Goal: Information Seeking & Learning: Find specific fact

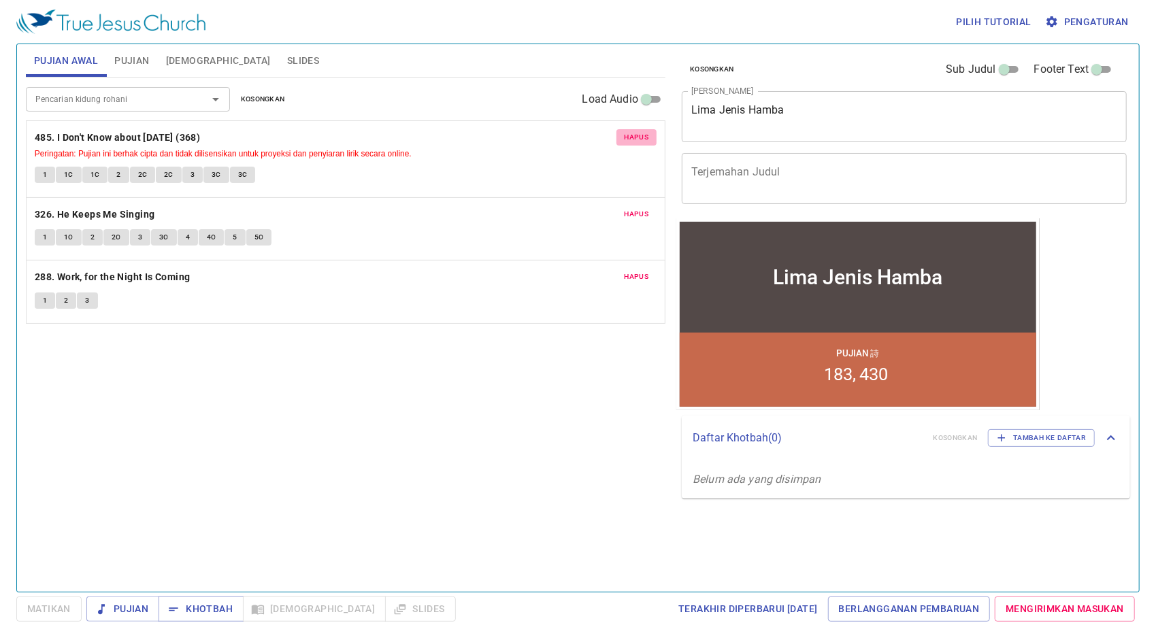
click at [646, 133] on span "Hapus" at bounding box center [636, 137] width 24 height 12
click at [646, 208] on span "Hapus" at bounding box center [636, 214] width 24 height 12
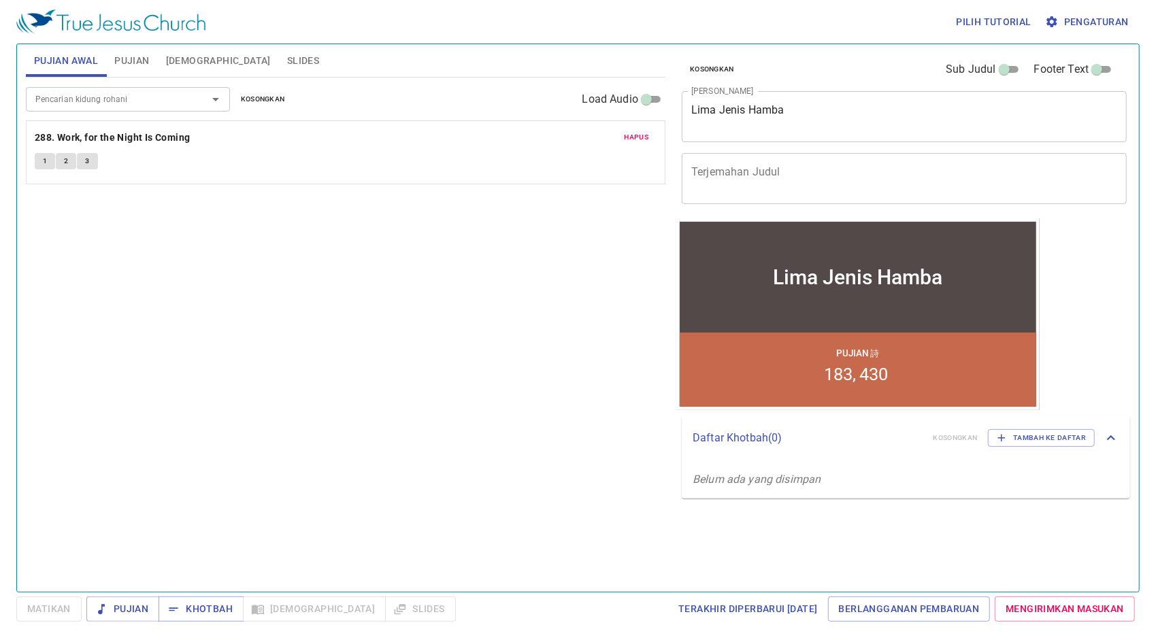
click at [646, 133] on span "Hapus" at bounding box center [636, 137] width 24 height 12
click at [135, 54] on span "Pujian" at bounding box center [131, 60] width 35 height 17
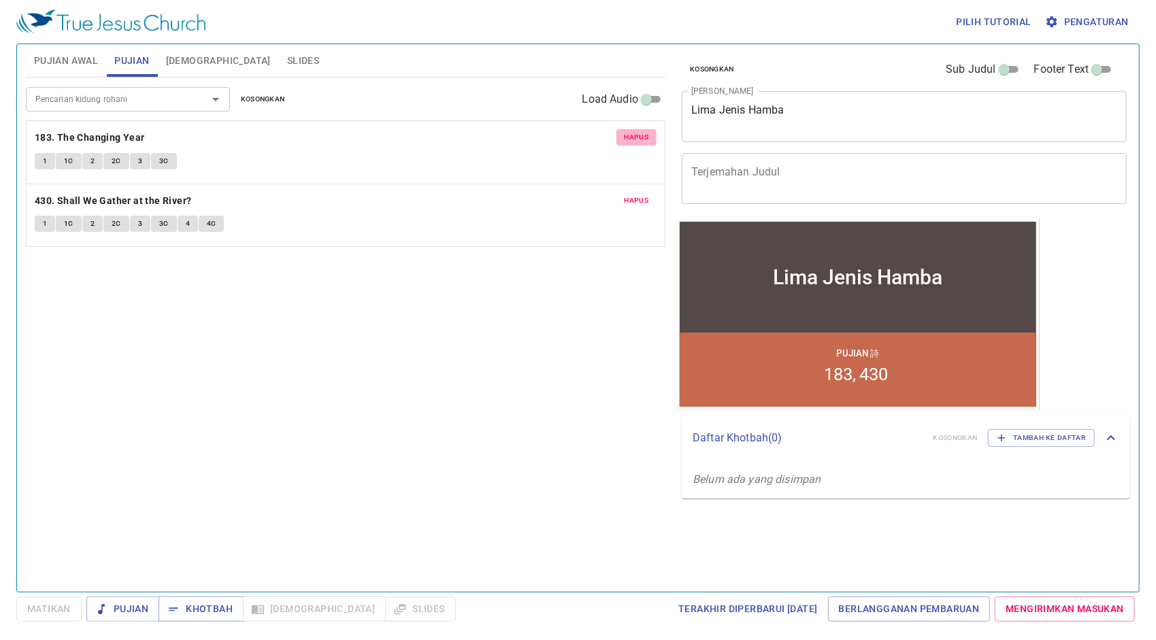
click at [636, 139] on span "Hapus" at bounding box center [636, 137] width 24 height 12
click at [636, 195] on span "Hapus" at bounding box center [636, 201] width 24 height 12
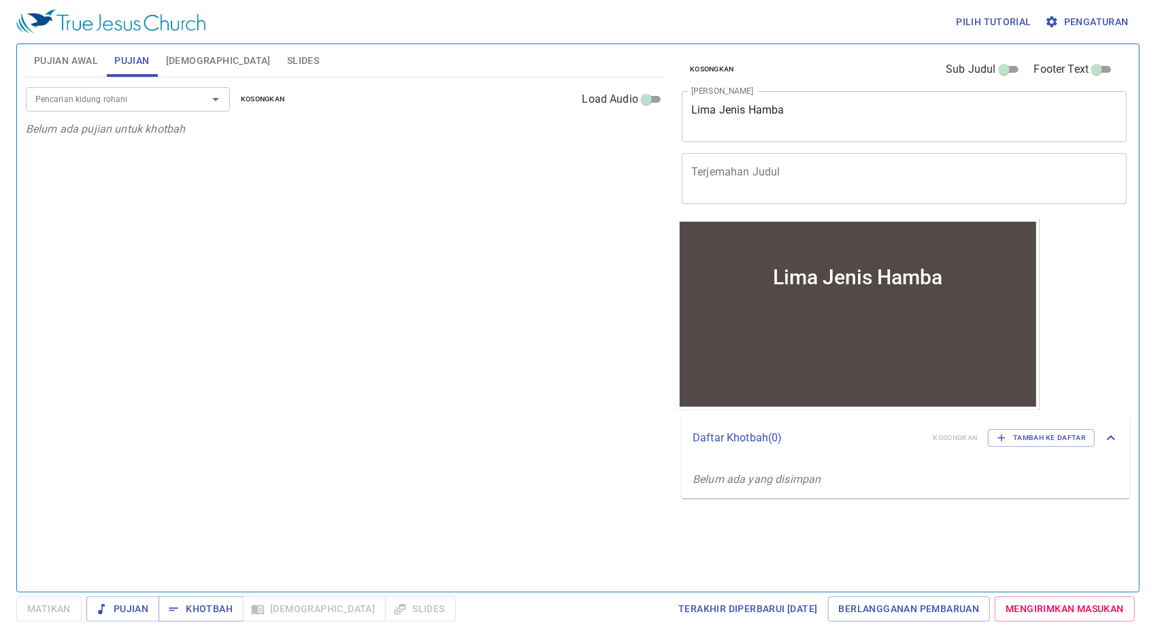
click at [69, 62] on span "Pujian Awal" at bounding box center [66, 60] width 64 height 17
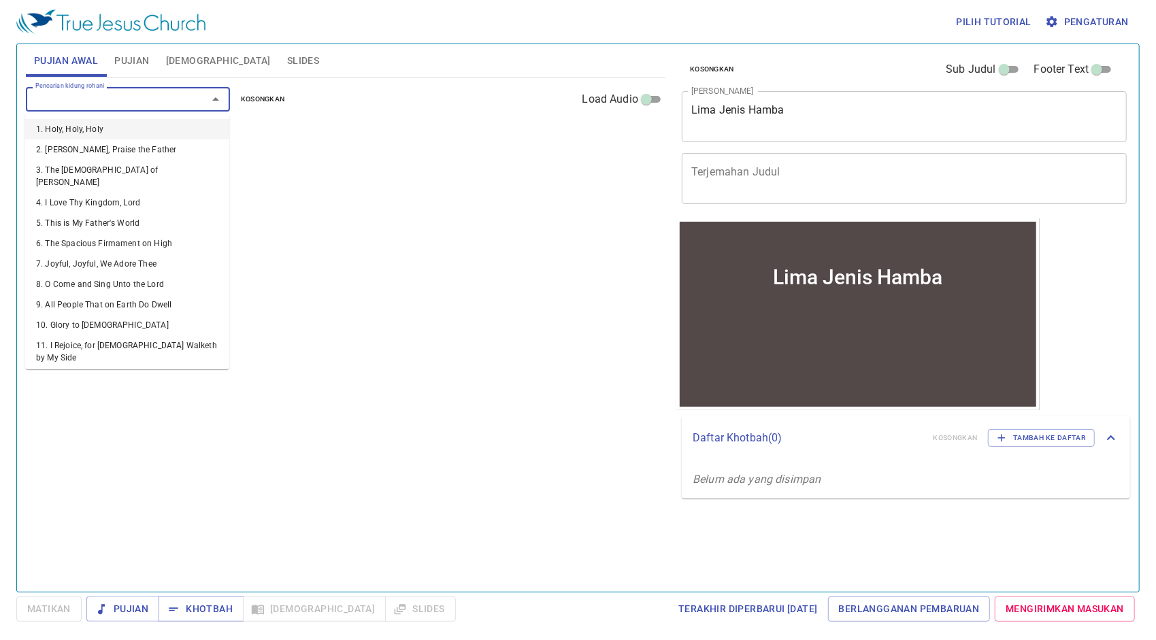
click at [97, 101] on input "Pencarian kidung rohani" at bounding box center [108, 99] width 156 height 16
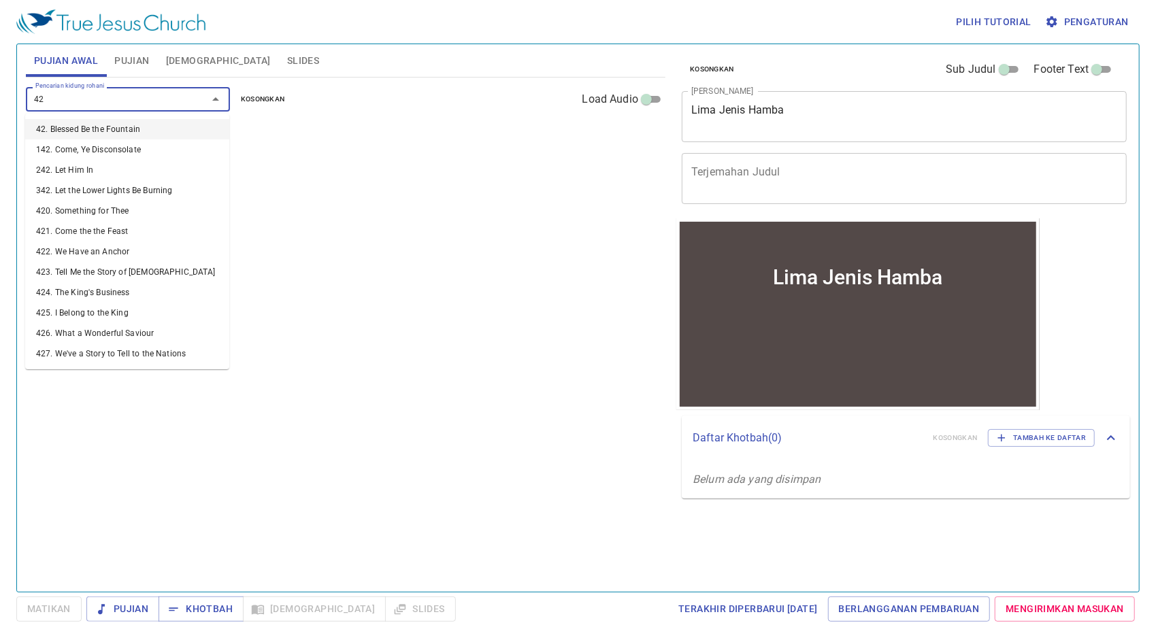
type input "421"
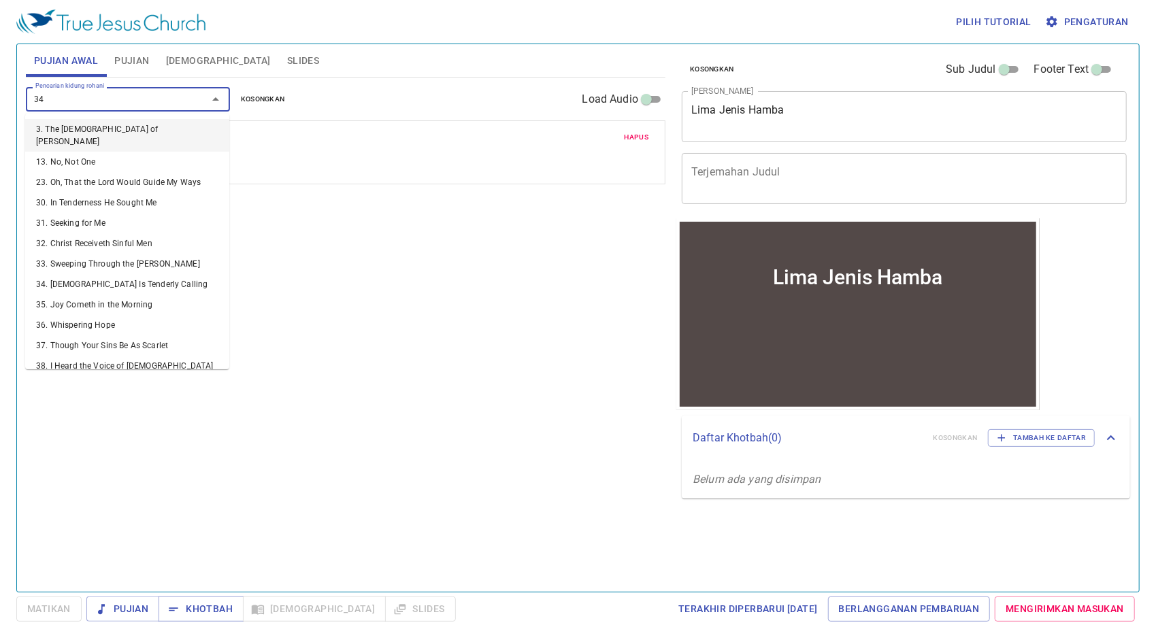
type input "341"
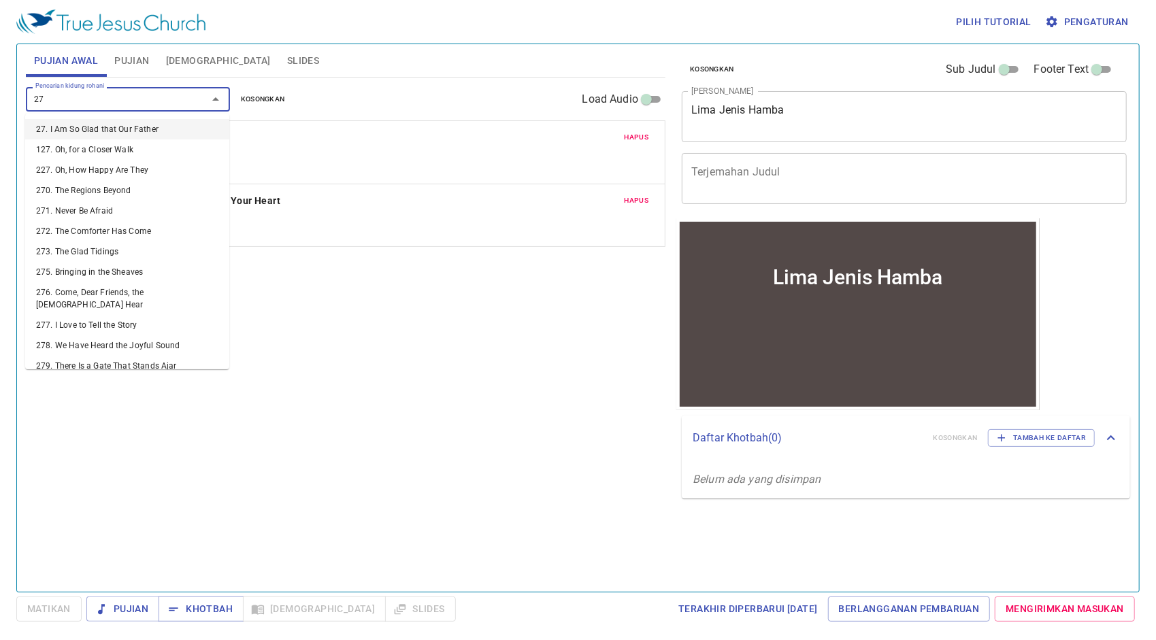
type input "272"
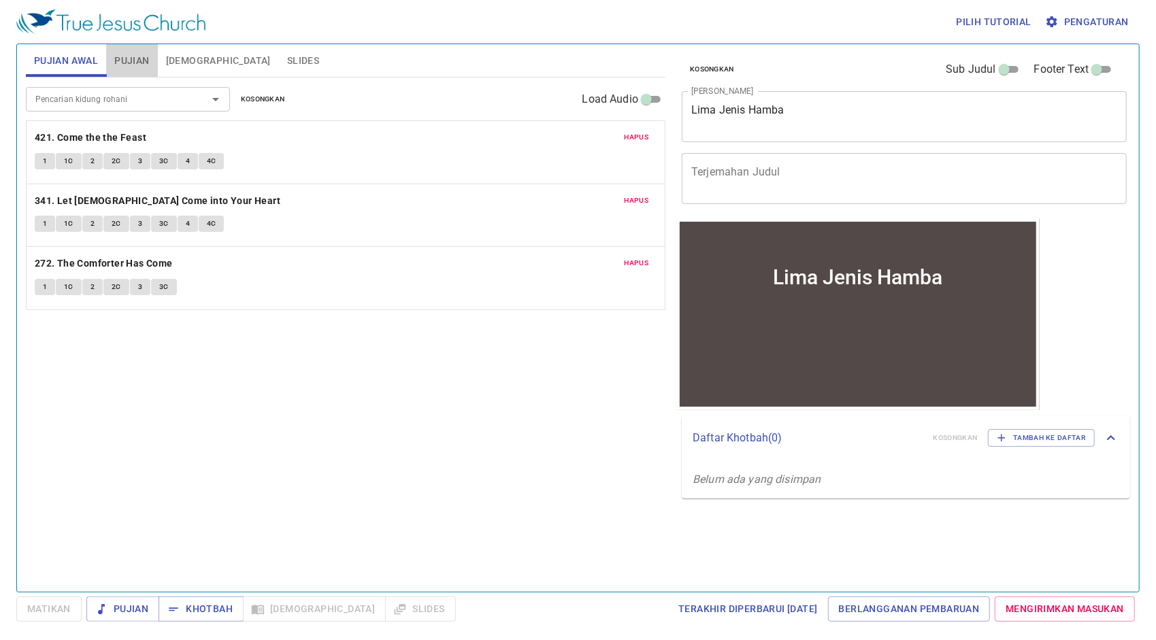
click at [141, 63] on span "Pujian" at bounding box center [131, 60] width 35 height 17
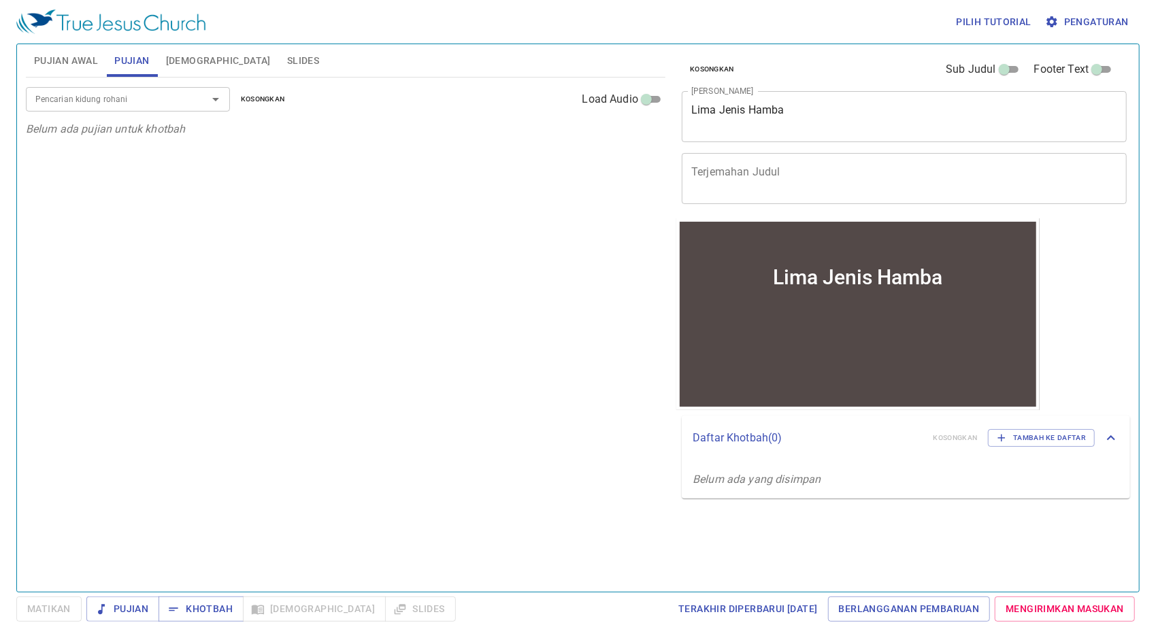
click at [146, 88] on div "Pencarian kidung rohani" at bounding box center [128, 99] width 204 height 24
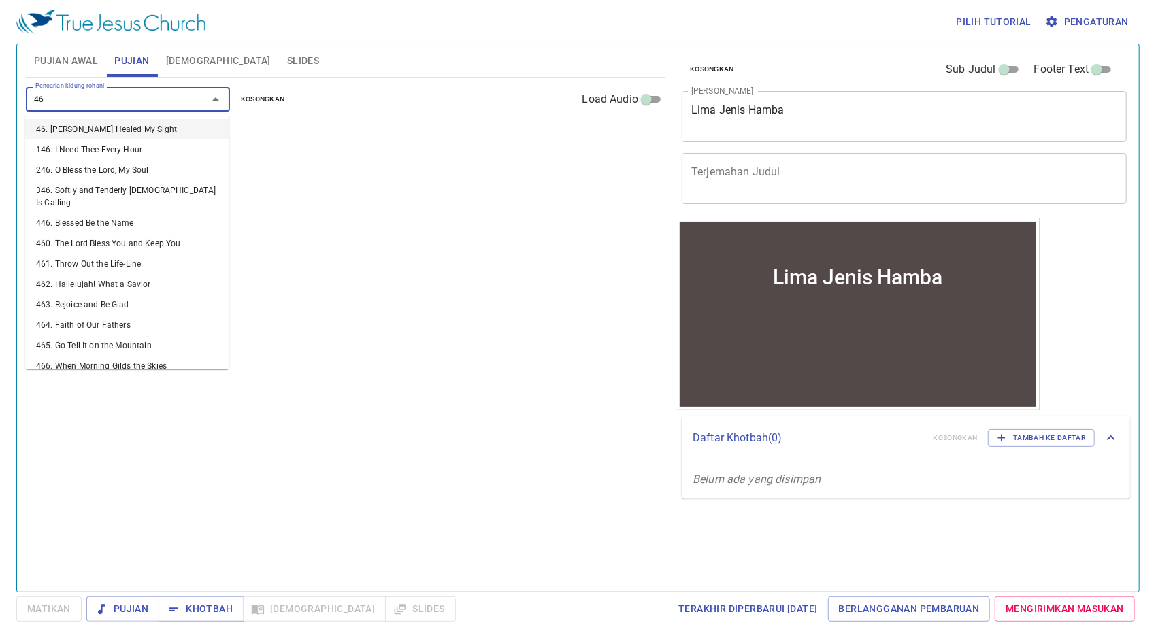
type input "463"
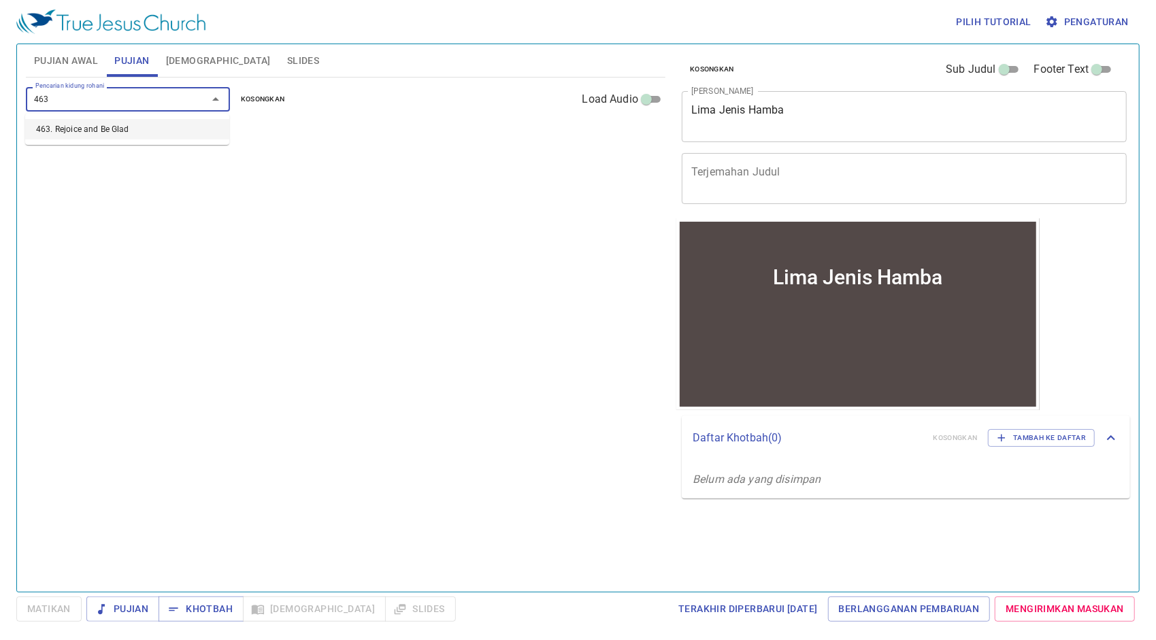
click at [144, 129] on li "463. Rejoice and Be Glad" at bounding box center [127, 129] width 204 height 20
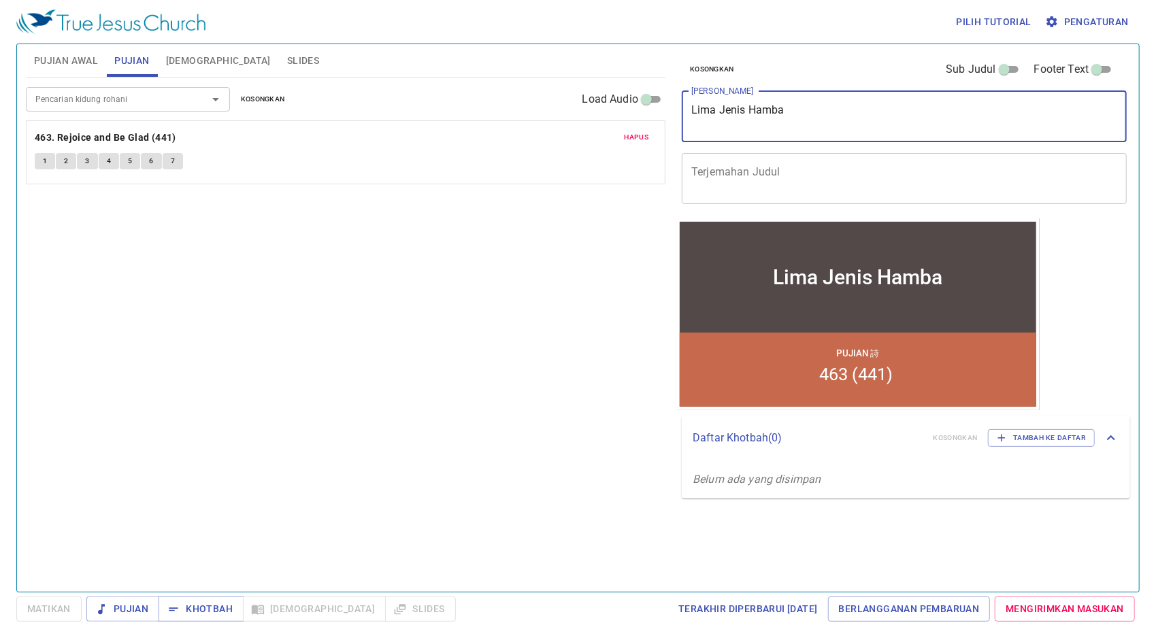
drag, startPoint x: 816, startPoint y: 117, endPoint x: 599, endPoint y: 114, distance: 217.0
click at [599, 114] on div "Pujian Awal Pujian Alkitab Slides Pencarian kidung rohani Pencarian kidung roha…" at bounding box center [577, 313] width 1115 height 548
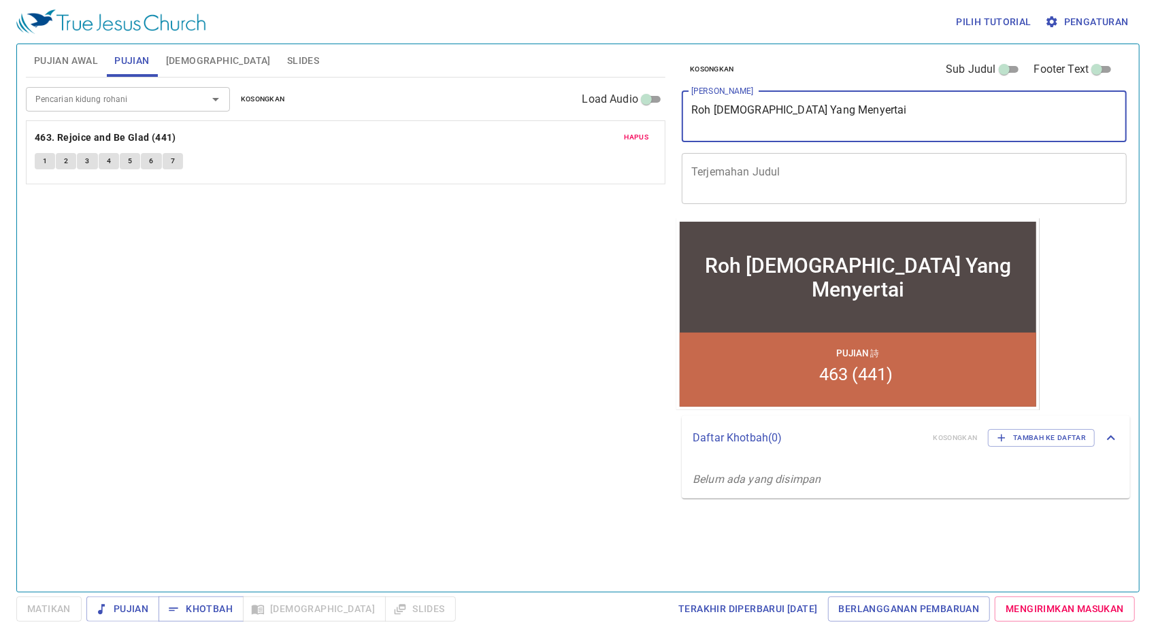
type textarea "Roh [DEMOGRAPHIC_DATA] Yang Menyertai"
click at [148, 105] on input "Pencarian kidung rohani" at bounding box center [108, 99] width 156 height 16
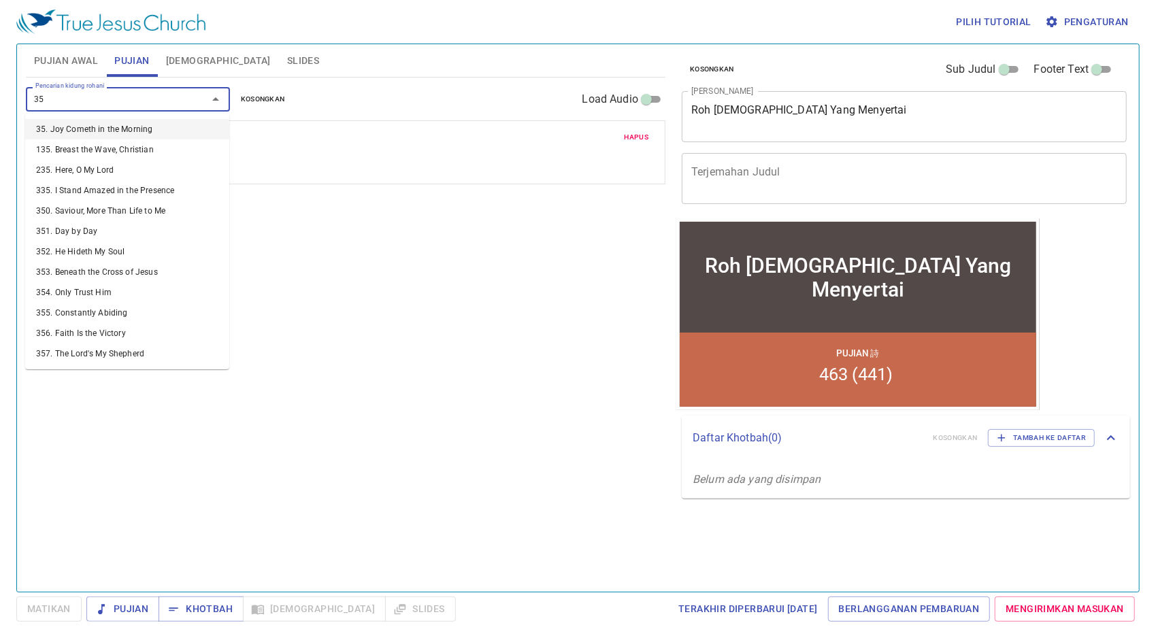
type input "358"
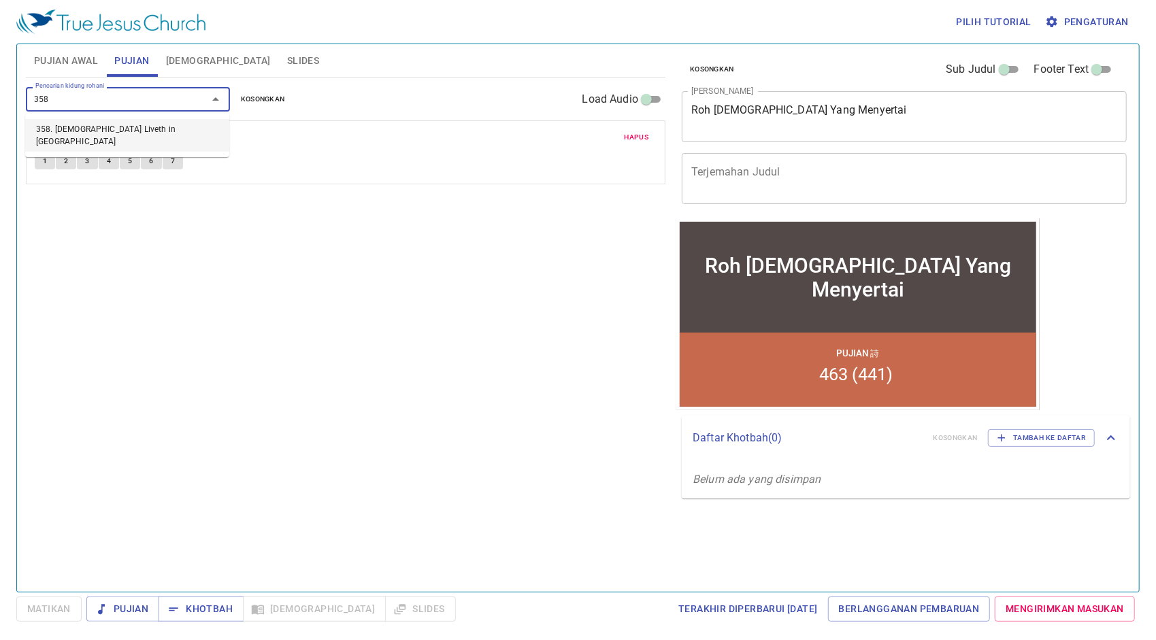
click at [148, 129] on li "358. Christ Liveth in Me" at bounding box center [127, 135] width 204 height 33
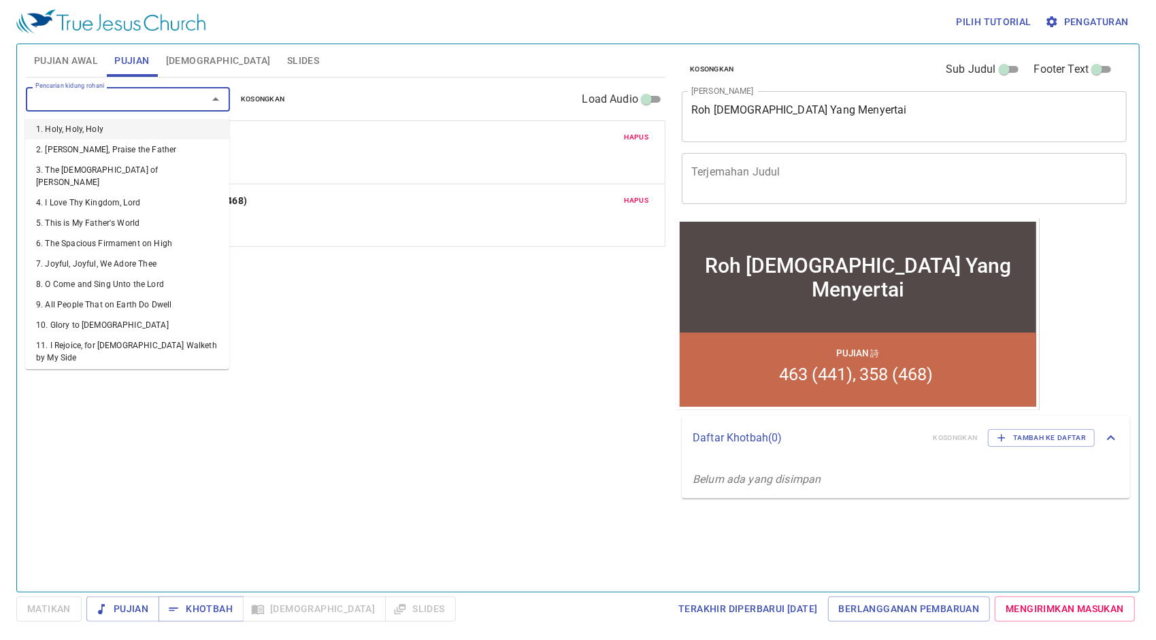
click at [152, 101] on input "Pencarian kidung rohani" at bounding box center [108, 99] width 156 height 16
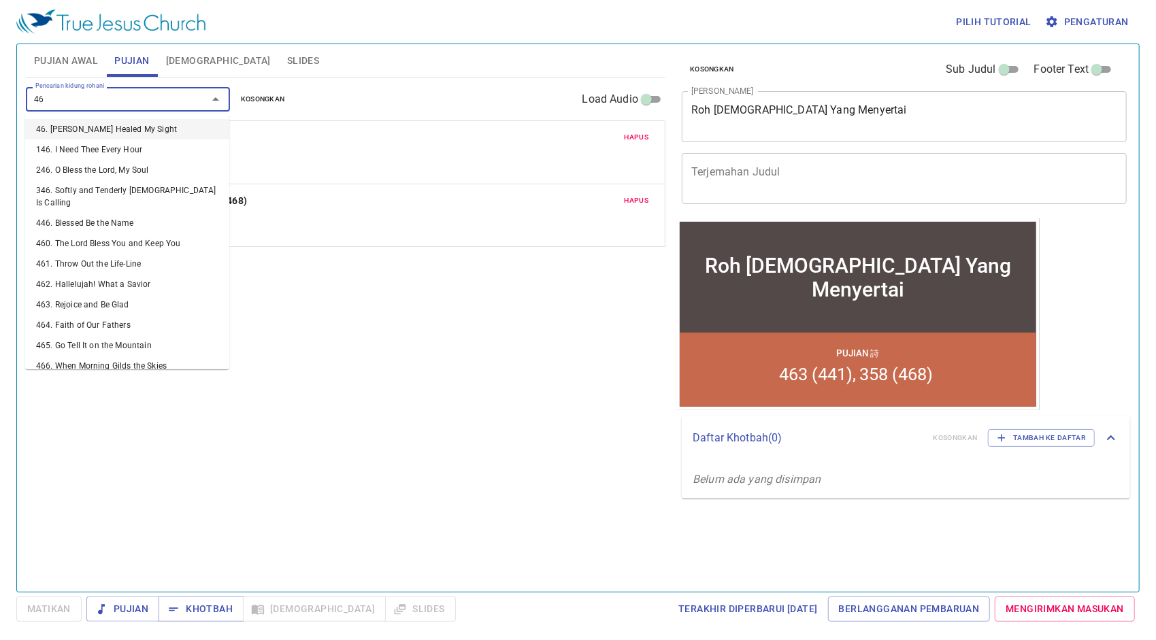
type input "463"
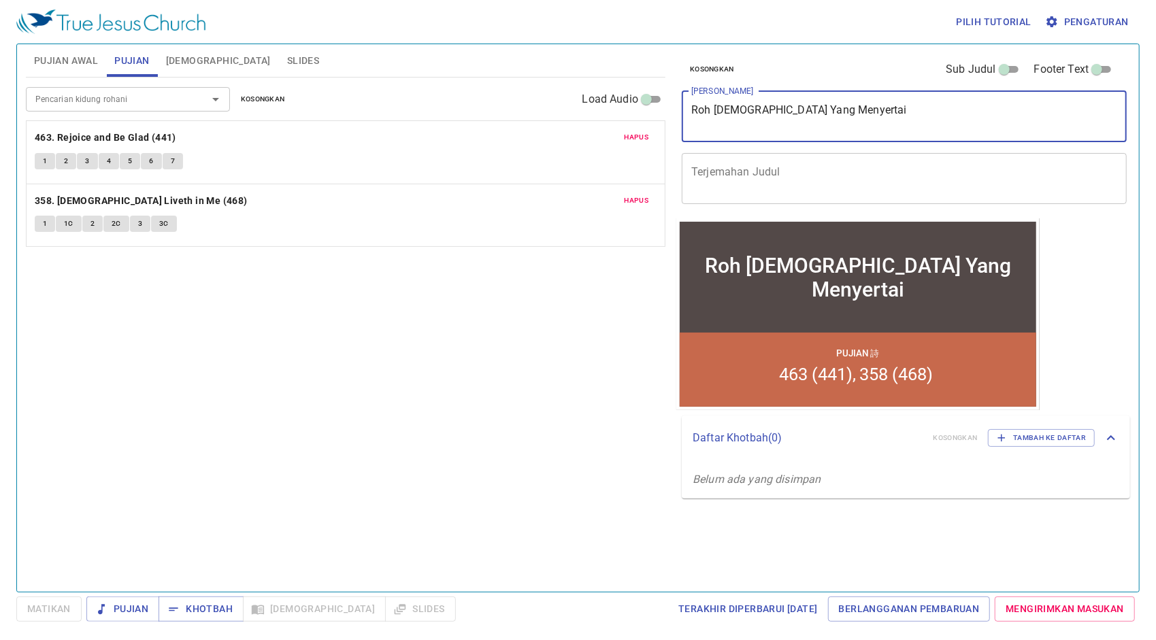
drag, startPoint x: 854, startPoint y: 105, endPoint x: 532, endPoint y: 95, distance: 322.6
click at [536, 95] on div "Pujian Awal Pujian Alkitab Slides Pencarian kidung rohani Pencarian kidung roha…" at bounding box center [577, 313] width 1115 height 548
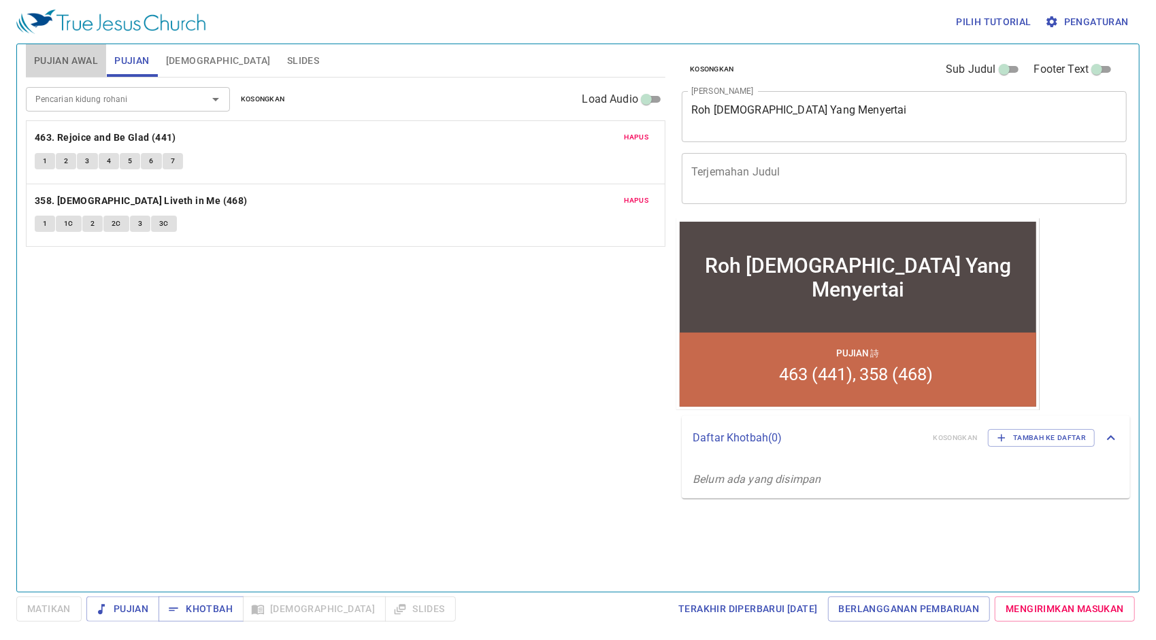
click at [77, 56] on span "Pujian Awal" at bounding box center [66, 60] width 64 height 17
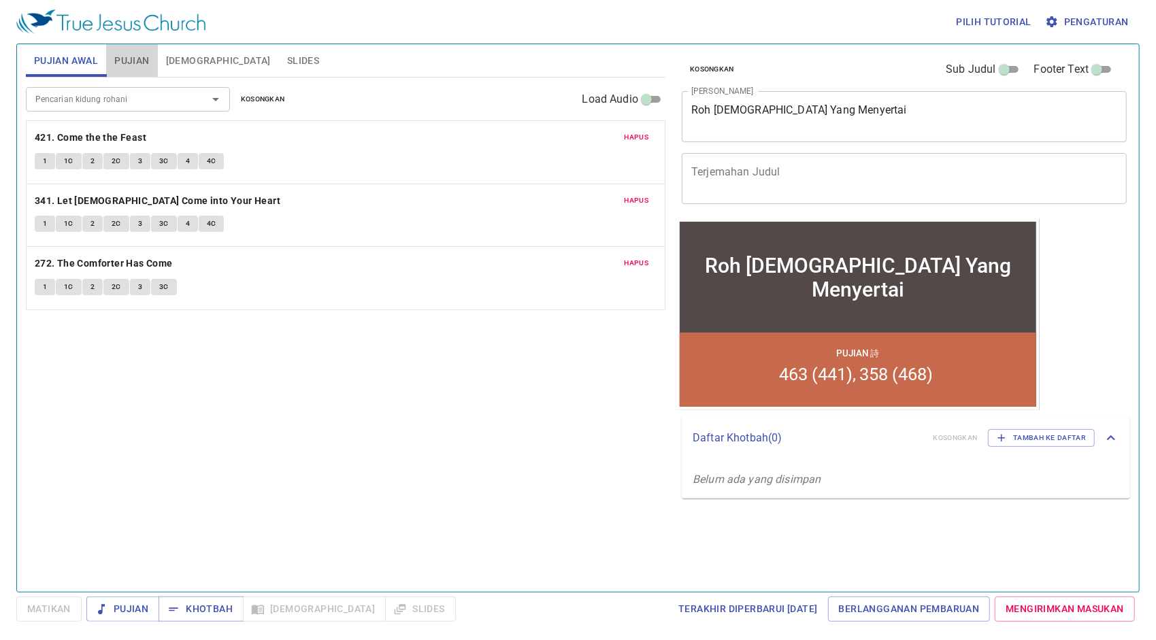
click at [138, 66] on span "Pujian" at bounding box center [131, 60] width 35 height 17
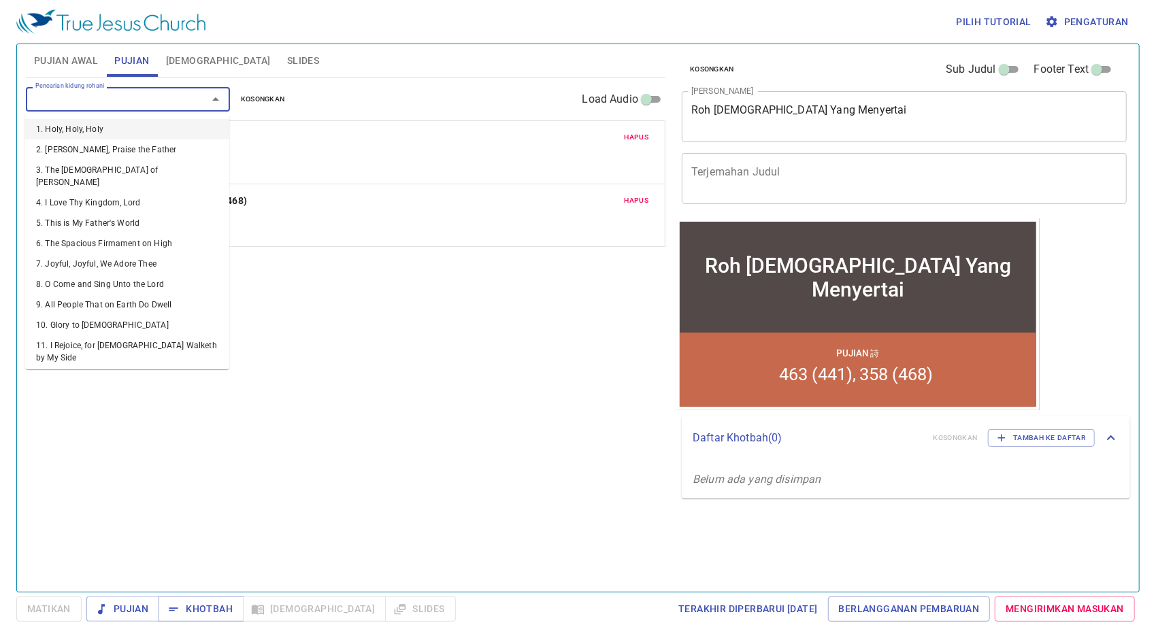
click at [154, 101] on input "Pencarian kidung rohani" at bounding box center [108, 99] width 156 height 16
click at [54, 63] on span "Pujian Awal" at bounding box center [66, 60] width 64 height 17
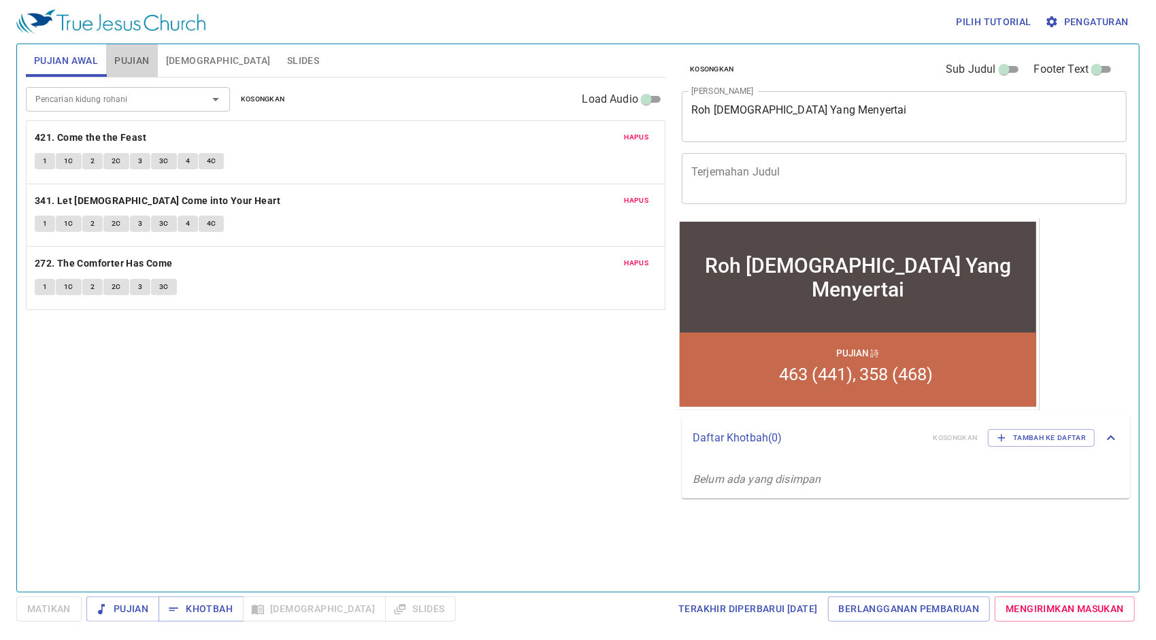
click at [129, 58] on span "Pujian" at bounding box center [131, 60] width 35 height 17
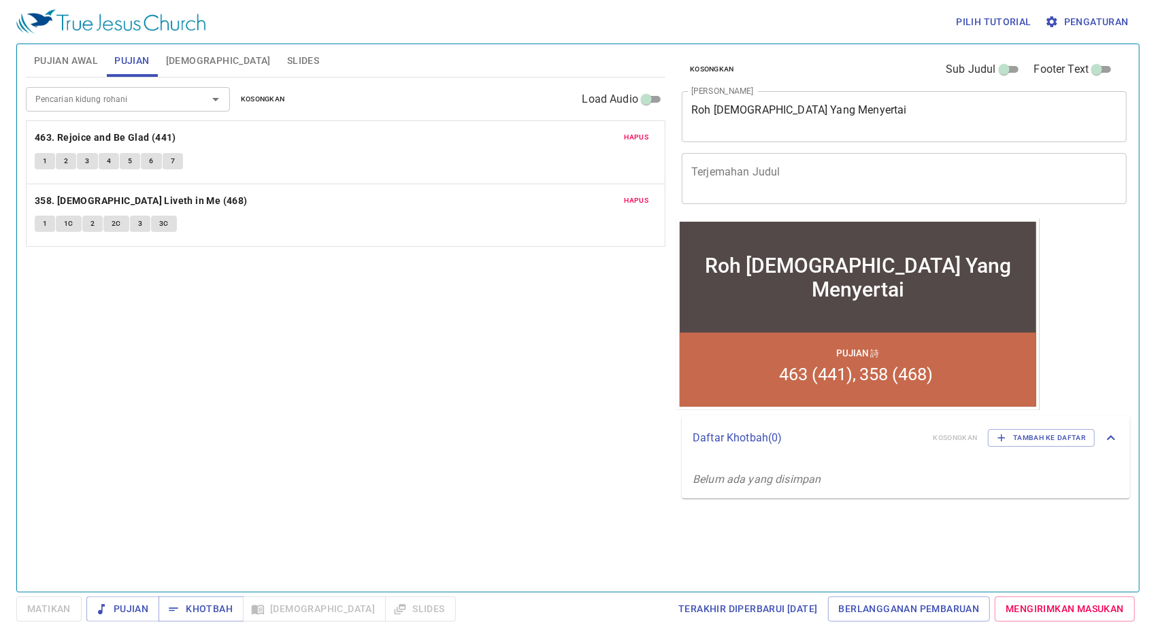
click at [91, 109] on div "Pencarian kidung rohani" at bounding box center [128, 99] width 204 height 24
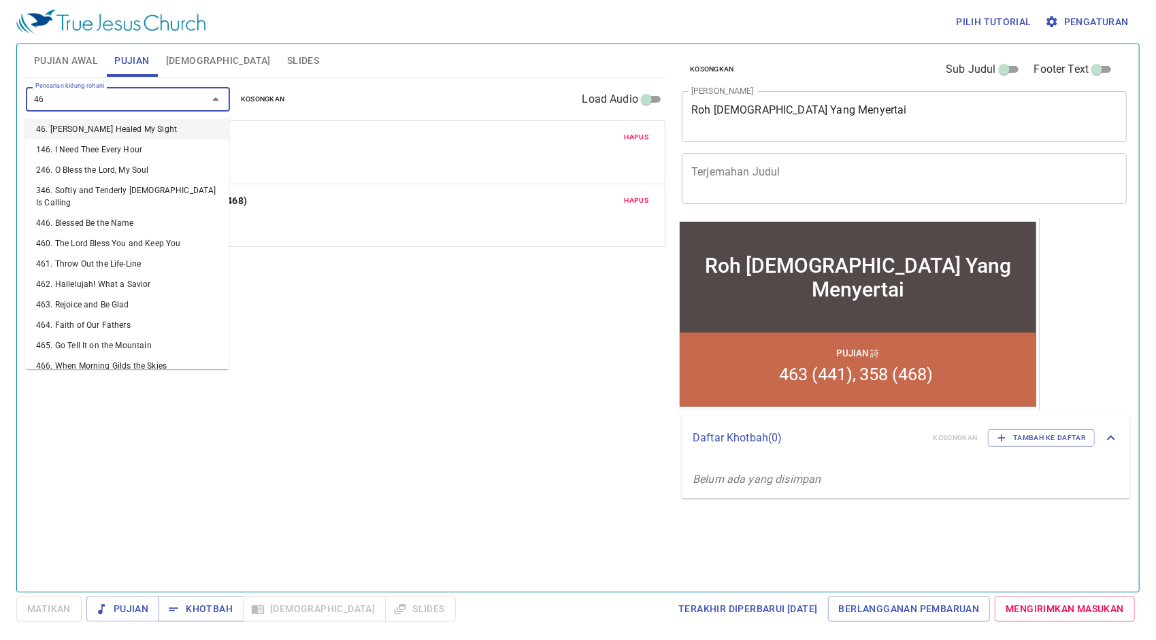
type input "463"
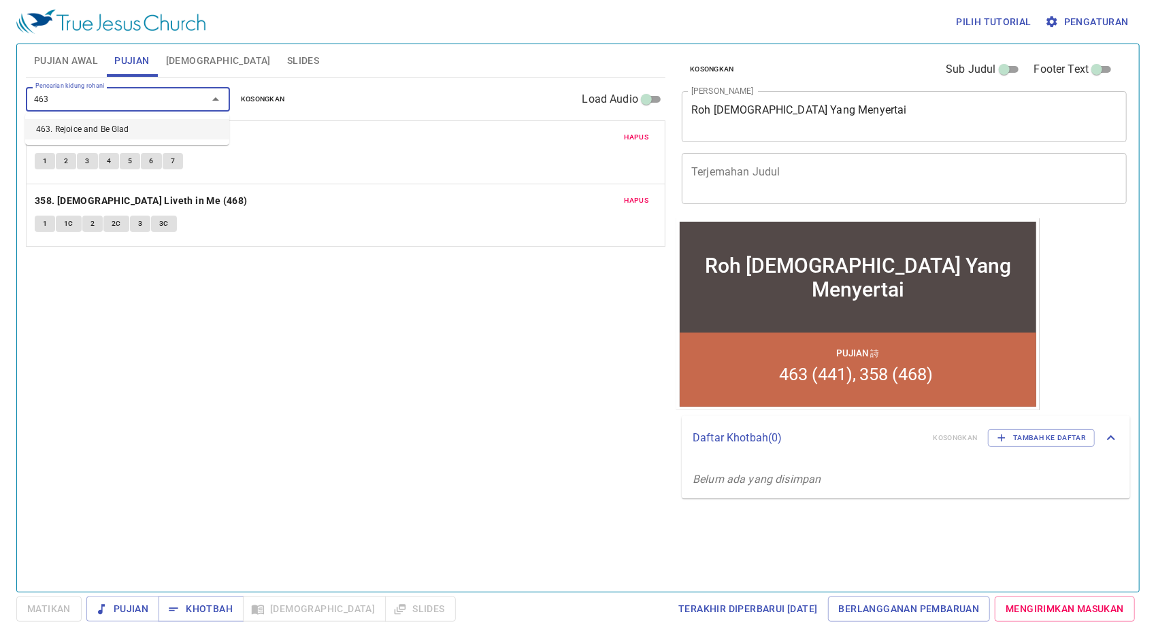
click at [94, 130] on li "463. Rejoice and Be Glad" at bounding box center [127, 129] width 204 height 20
click at [153, 91] on input "Pencarian kidung rohani" at bounding box center [108, 99] width 156 height 16
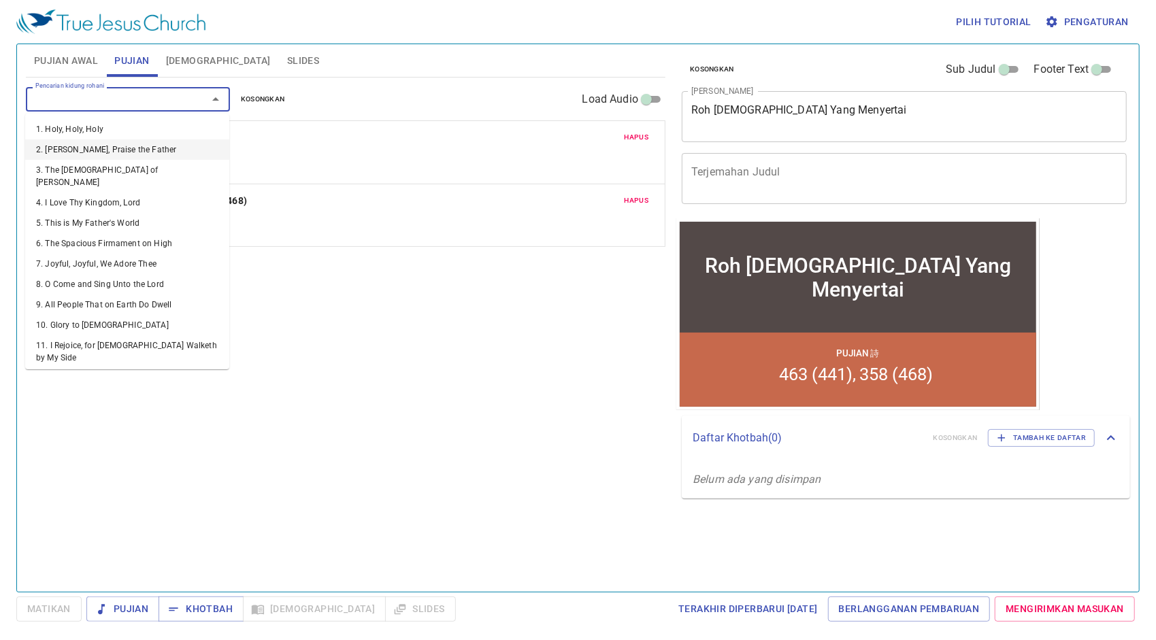
click at [492, 380] on div "Pencarian kidung rohani Pencarian kidung rohani Kosongkan Load Audio Hapus 463.…" at bounding box center [345, 329] width 639 height 503
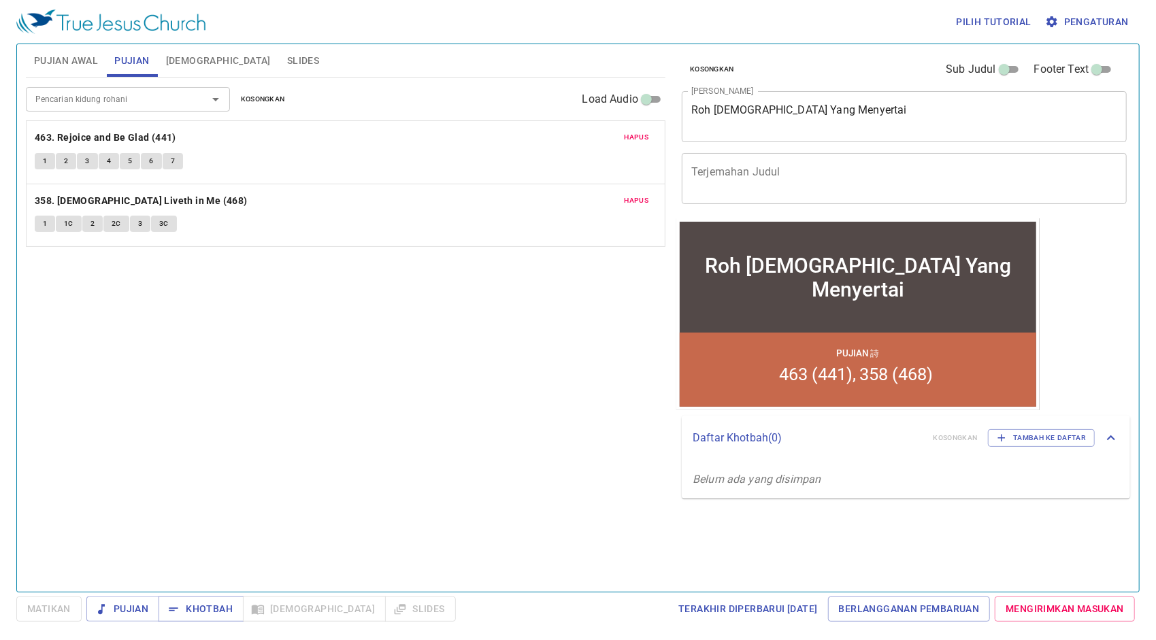
click at [159, 98] on input "Pencarian kidung rohani" at bounding box center [108, 99] width 156 height 16
click at [354, 29] on div "Pilih tutorial Pengaturan" at bounding box center [575, 22] width 1118 height 44
click at [181, 92] on input "Pencarian kidung rohani" at bounding box center [108, 99] width 156 height 16
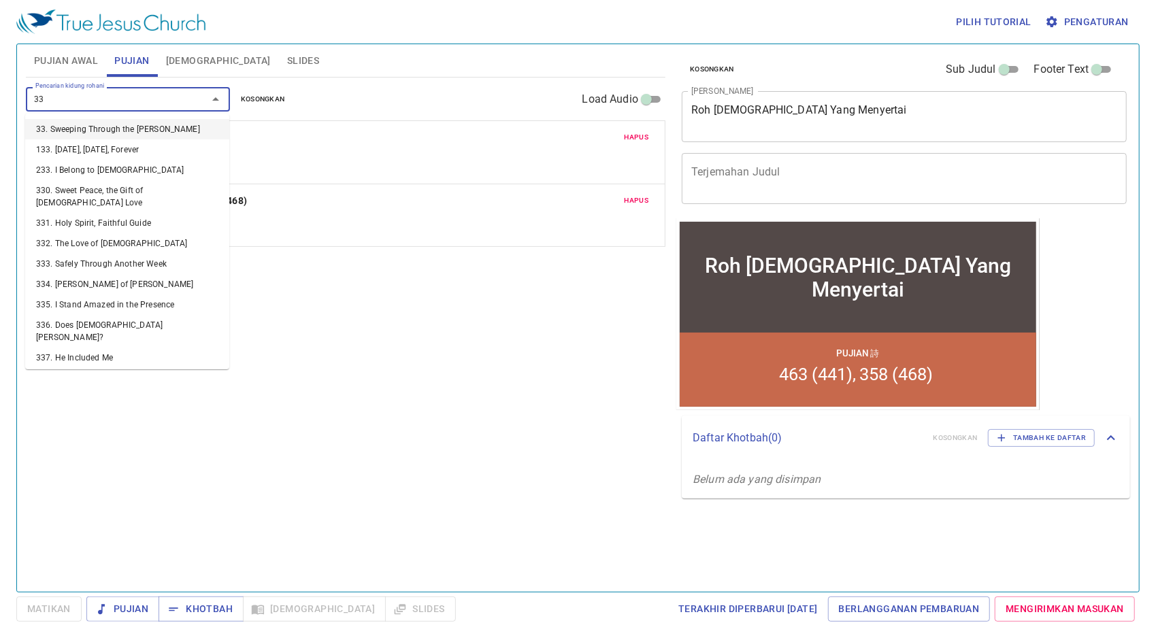
type input "331"
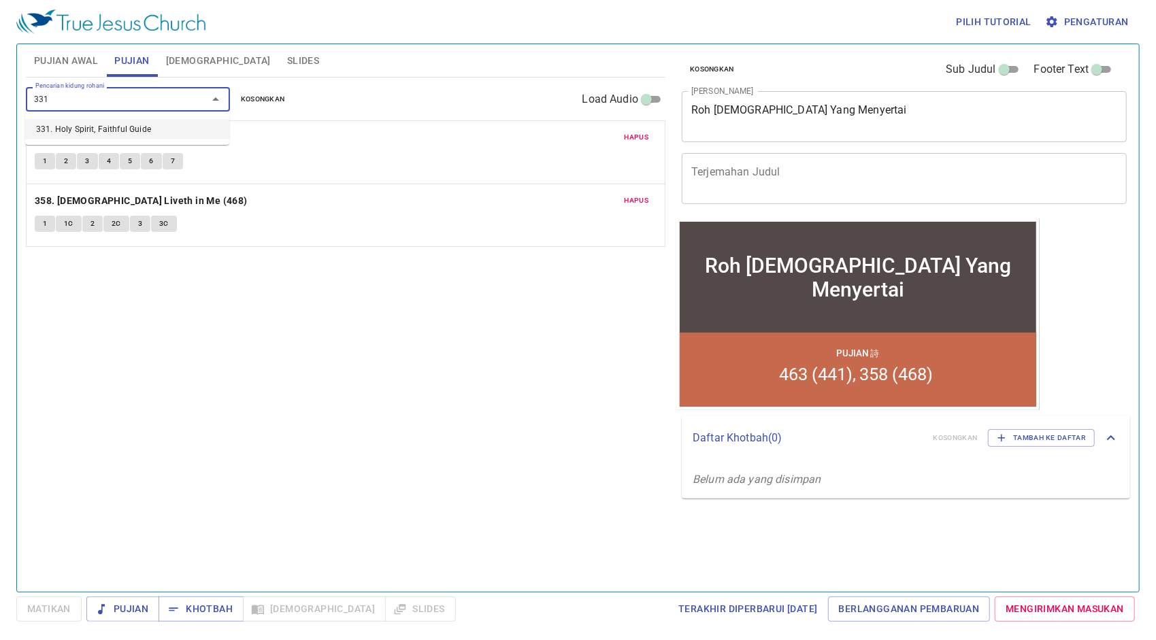
click at [154, 124] on li "331. Holy Spirit, Faithful Guide" at bounding box center [127, 129] width 204 height 20
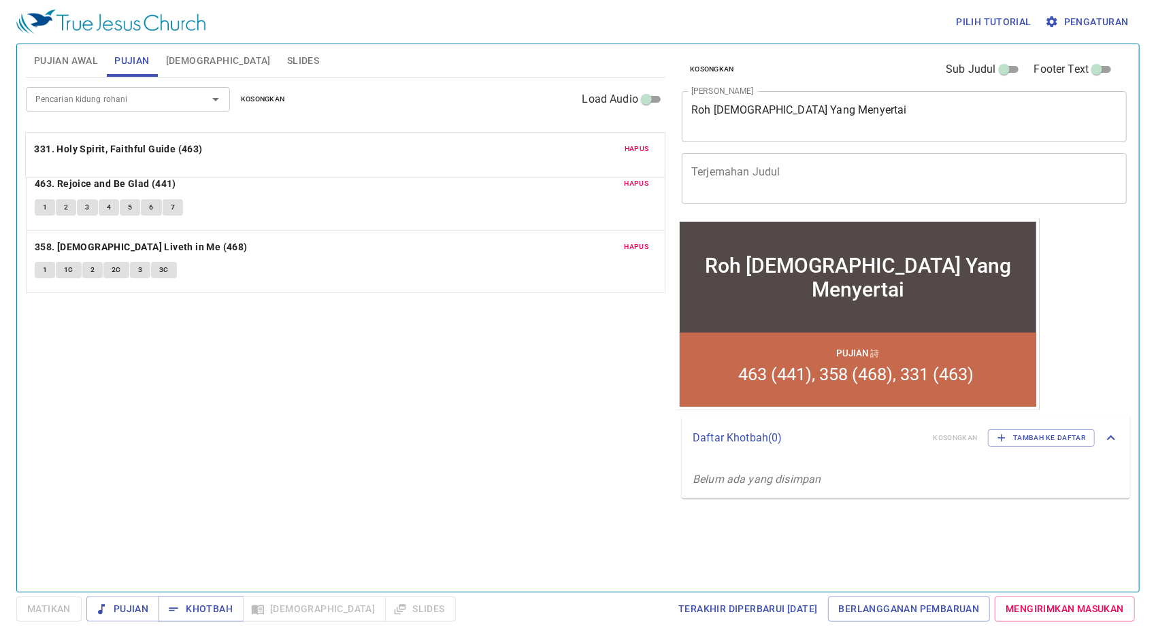
drag, startPoint x: 237, startPoint y: 270, endPoint x: 234, endPoint y: 140, distance: 130.0
click at [234, 246] on div "Hapus 463. Rejoice and Be Glad (441) 1 2 3 4 5 6 7 Hapus 358. Christ Liveth in …" at bounding box center [345, 269] width 639 height 47
click at [633, 182] on span "Hapus" at bounding box center [636, 184] width 24 height 12
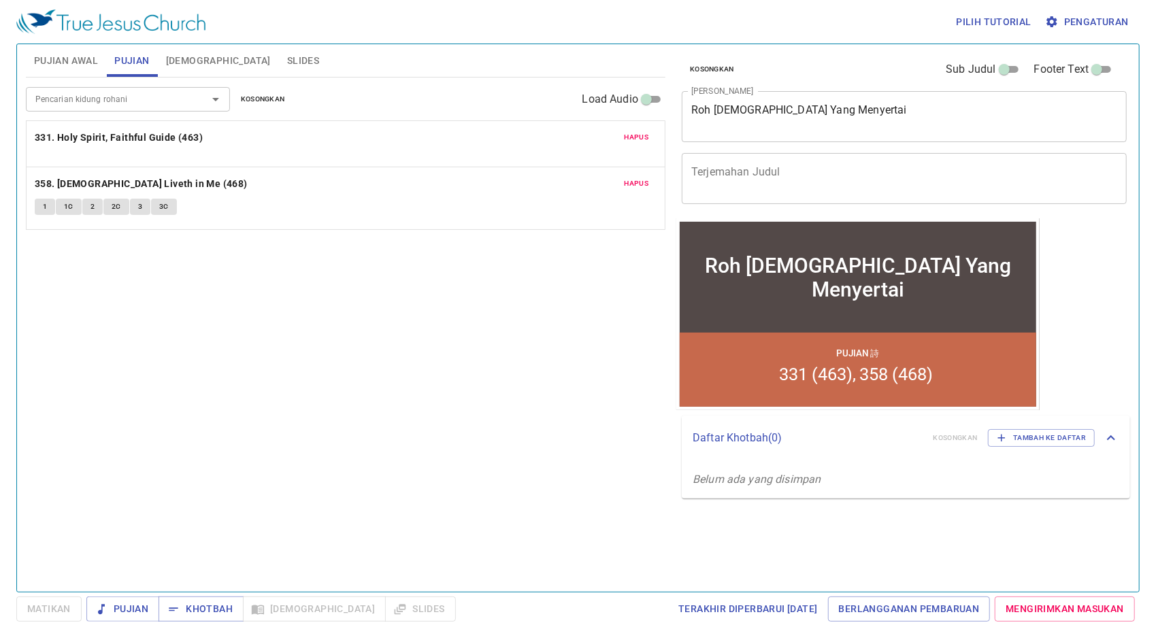
click at [94, 95] on input "Pencarian kidung rohani" at bounding box center [108, 99] width 156 height 16
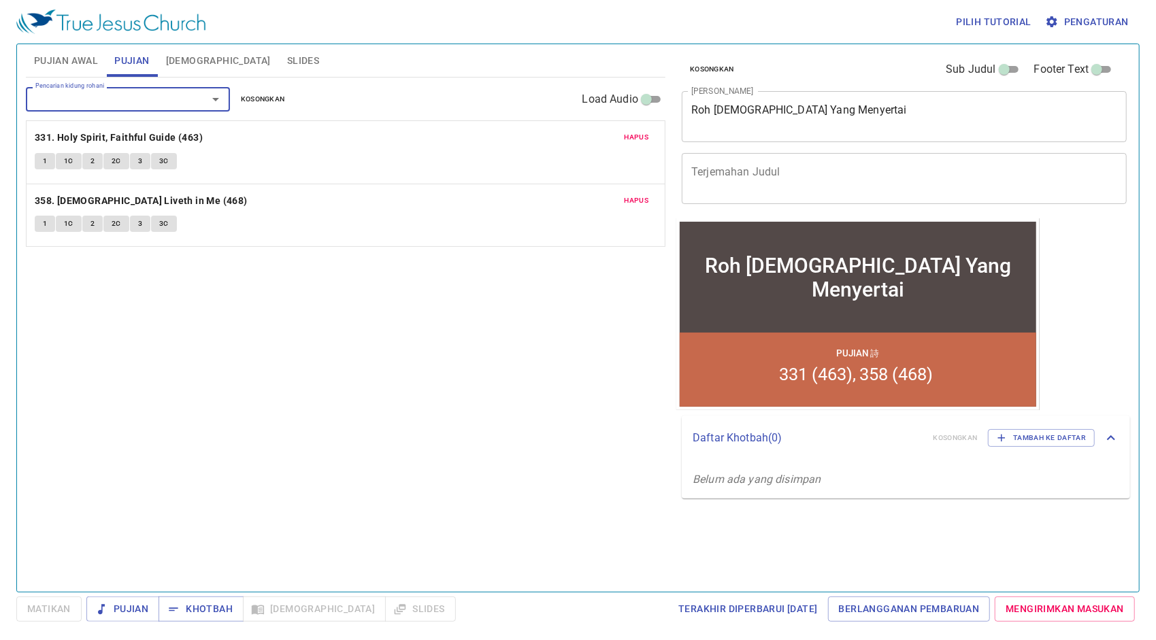
click at [125, 102] on input "Pencarian kidung rohani" at bounding box center [108, 99] width 156 height 16
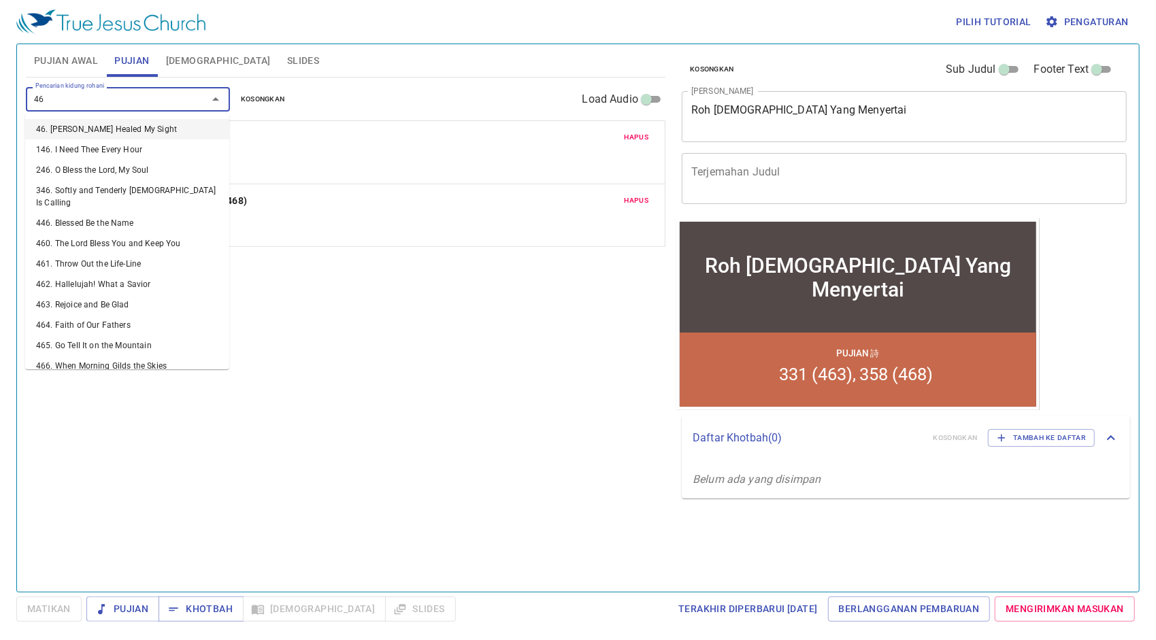
type input "4"
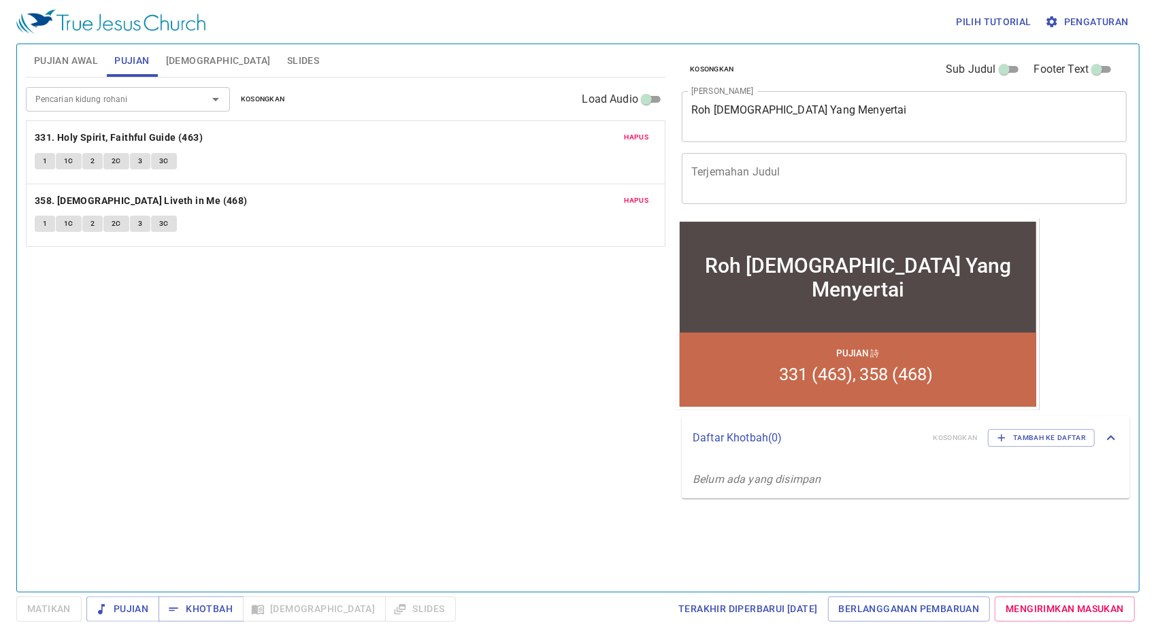
click at [123, 101] on input "Pencarian kidung rohani" at bounding box center [108, 99] width 156 height 16
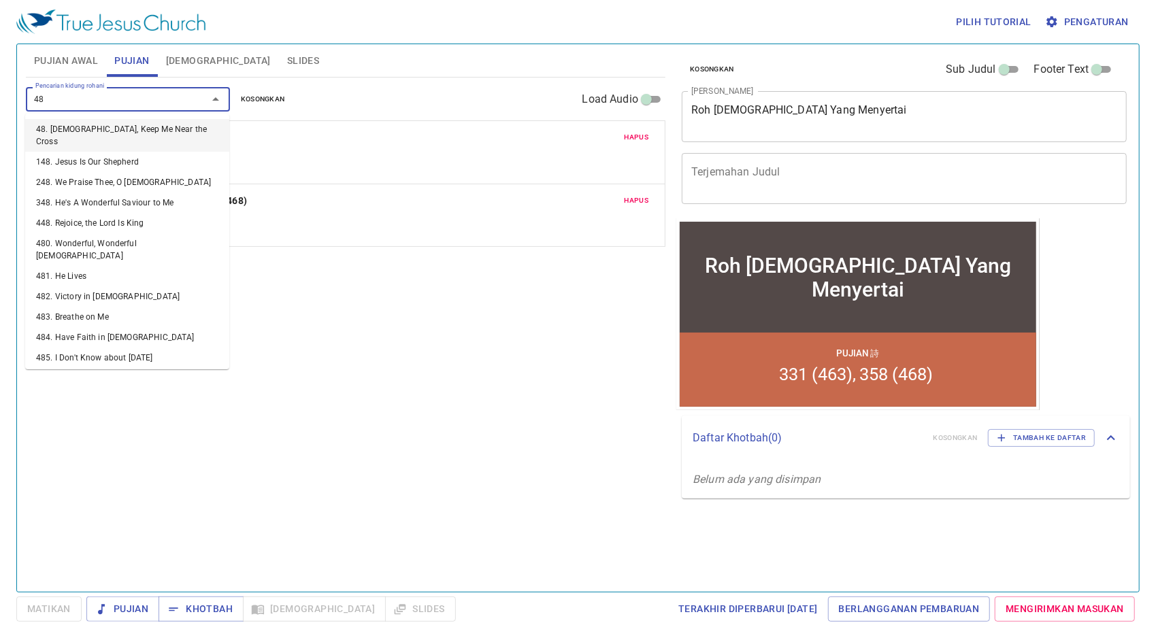
type input "483"
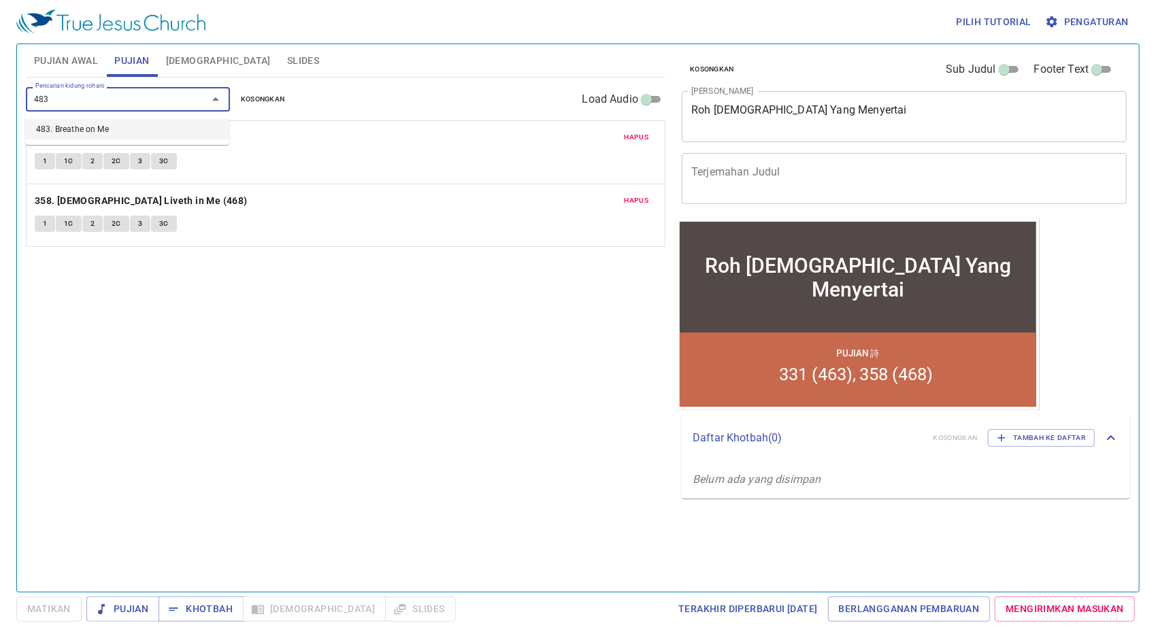
click at [124, 119] on li "483. Breathe on Me" at bounding box center [127, 129] width 204 height 20
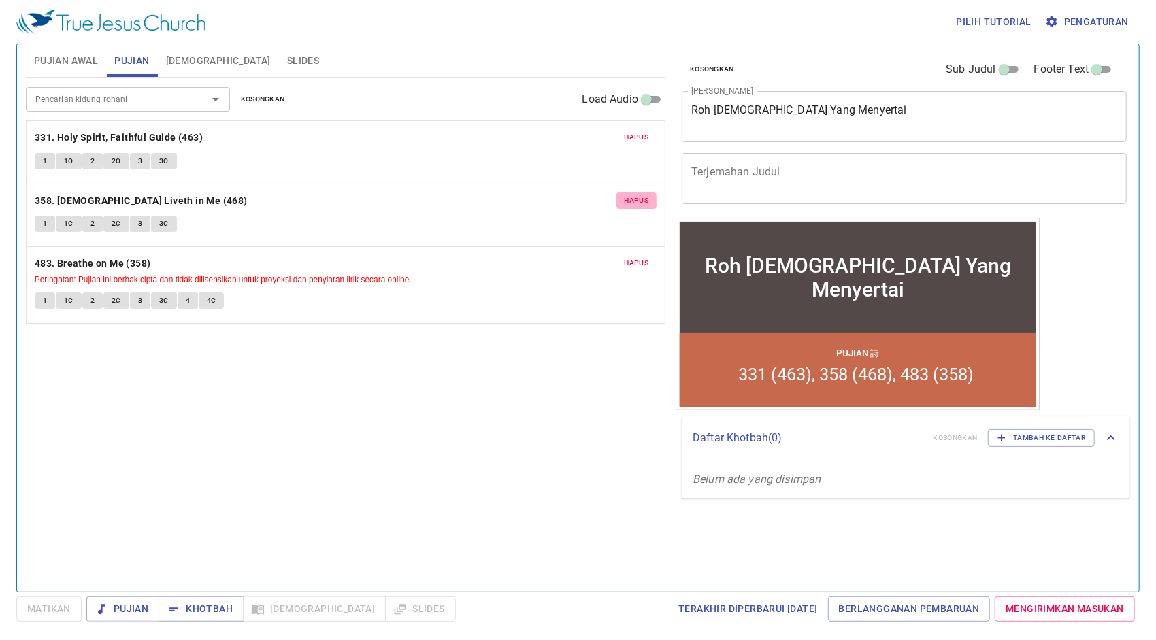
click at [634, 195] on span "Hapus" at bounding box center [636, 201] width 24 height 12
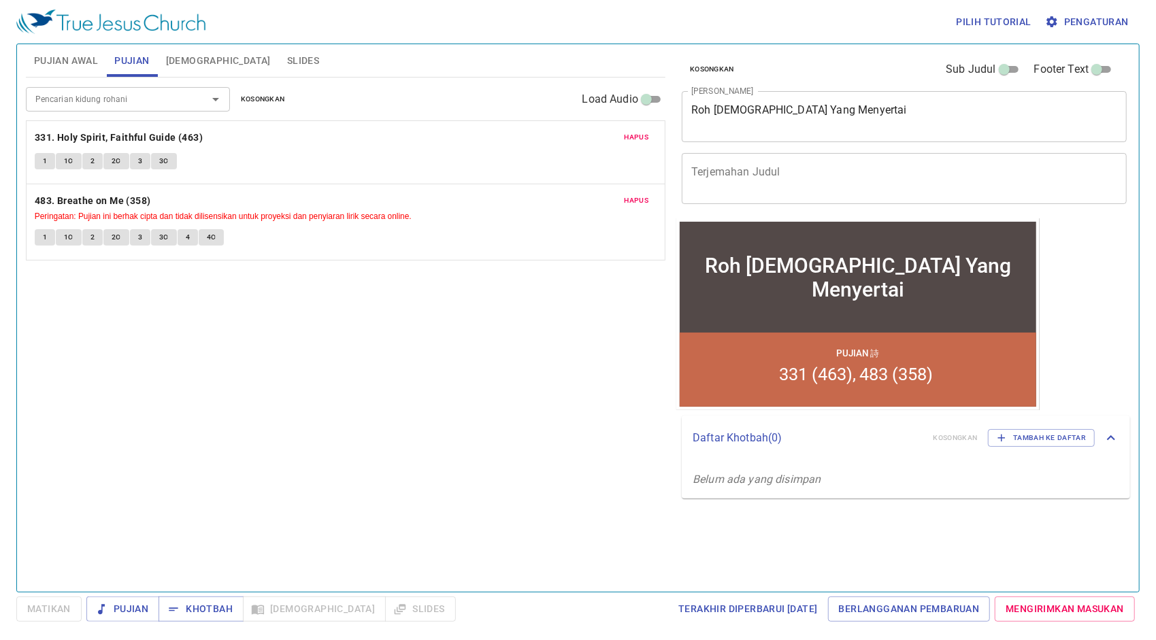
click at [83, 58] on span "Pujian Awal" at bounding box center [66, 60] width 64 height 17
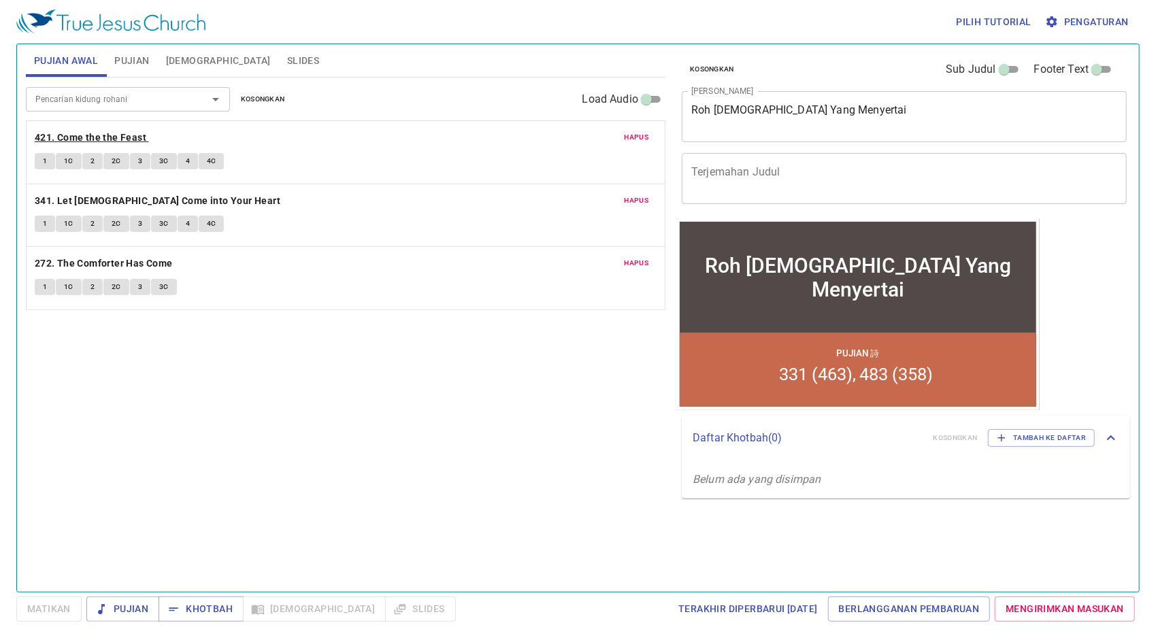
click at [101, 135] on b "421. Come the the Feast" at bounding box center [91, 137] width 112 height 17
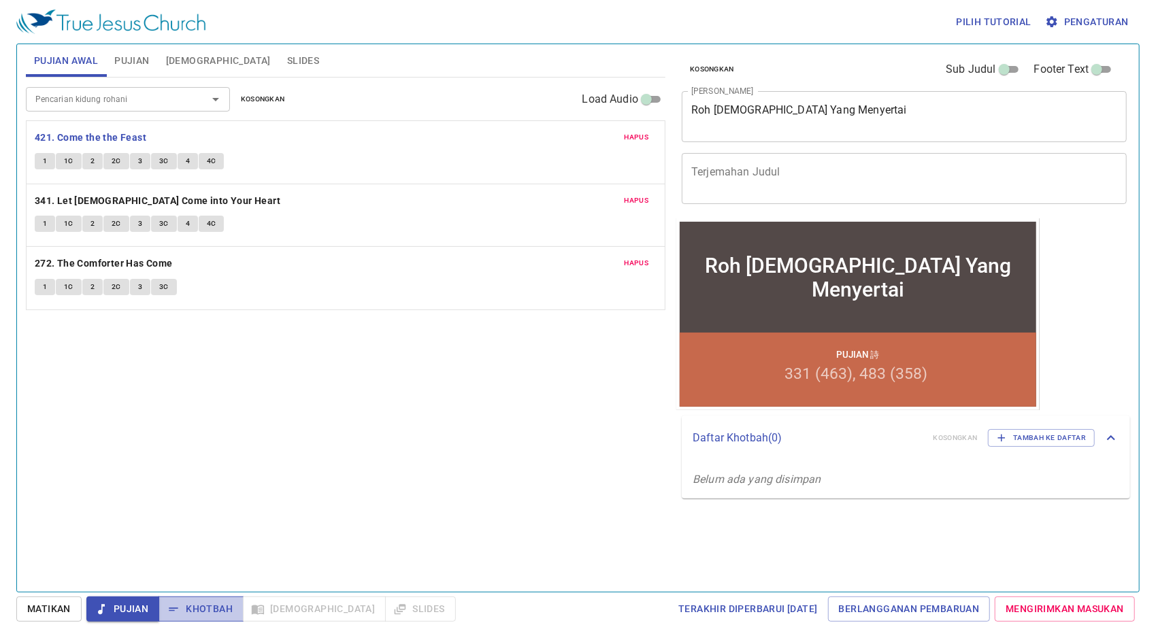
click at [177, 607] on icon "button" at bounding box center [174, 610] width 14 height 14
click at [120, 608] on span "Pujian" at bounding box center [122, 609] width 51 height 17
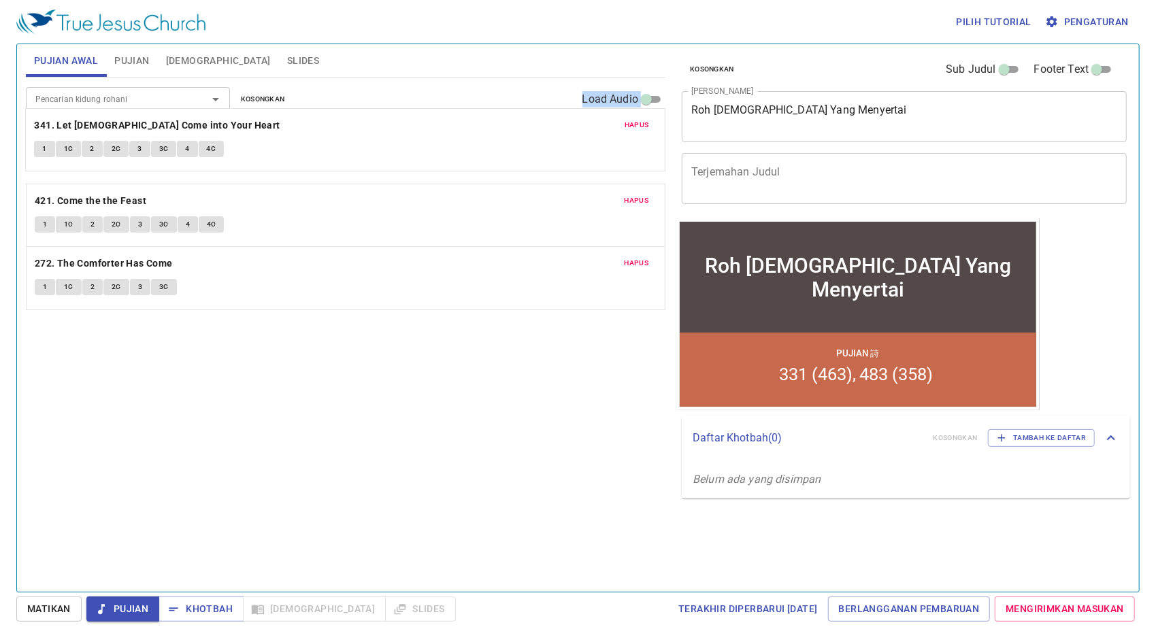
drag, startPoint x: 317, startPoint y: 192, endPoint x: 332, endPoint y: 112, distance: 81.0
click at [332, 112] on div "Pencarian kidung rohani Pencarian kidung rohani Kosongkan Load Audio Hapus 421.…" at bounding box center [345, 194] width 639 height 233
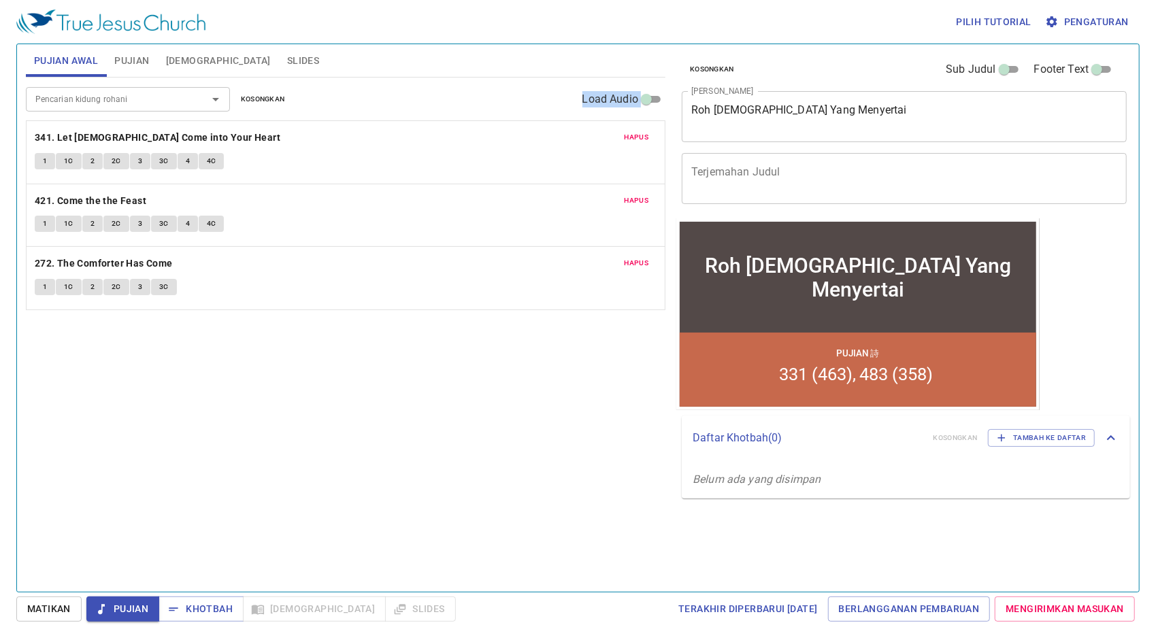
click at [306, 201] on p "421. Come the the Feast" at bounding box center [346, 201] width 622 height 17
click at [184, 347] on div "Pencarian kidung rohani Pencarian kidung rohani Kosongkan Load Audio Hapus 341.…" at bounding box center [345, 329] width 639 height 503
click at [287, 63] on span "Slides" at bounding box center [303, 60] width 32 height 17
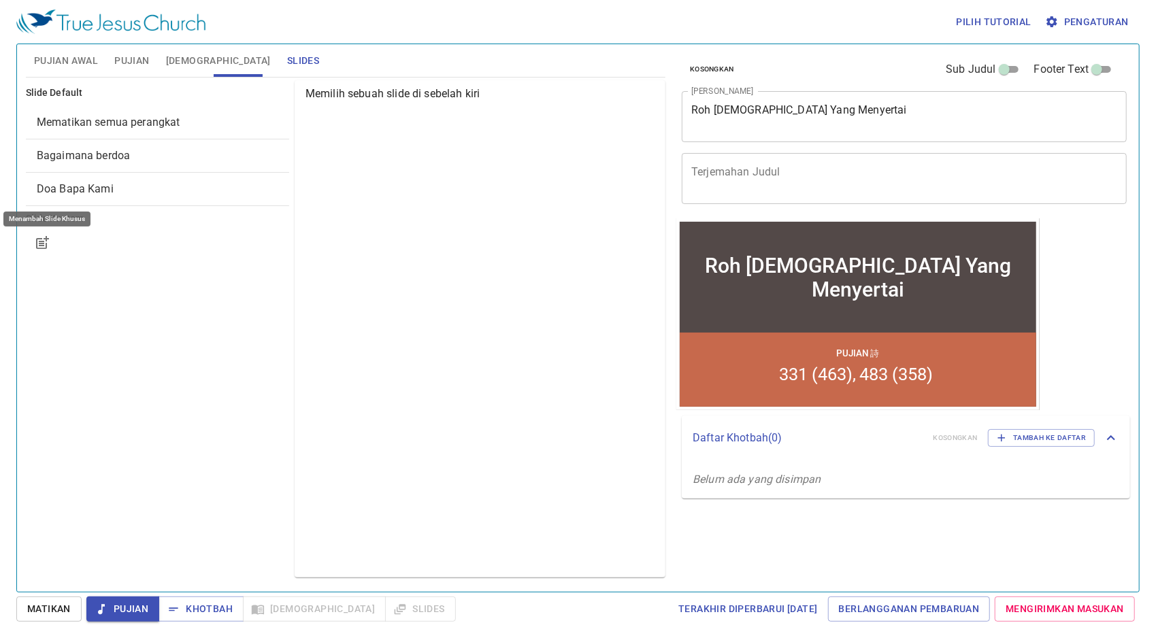
click at [48, 245] on icon "button" at bounding box center [42, 243] width 16 height 16
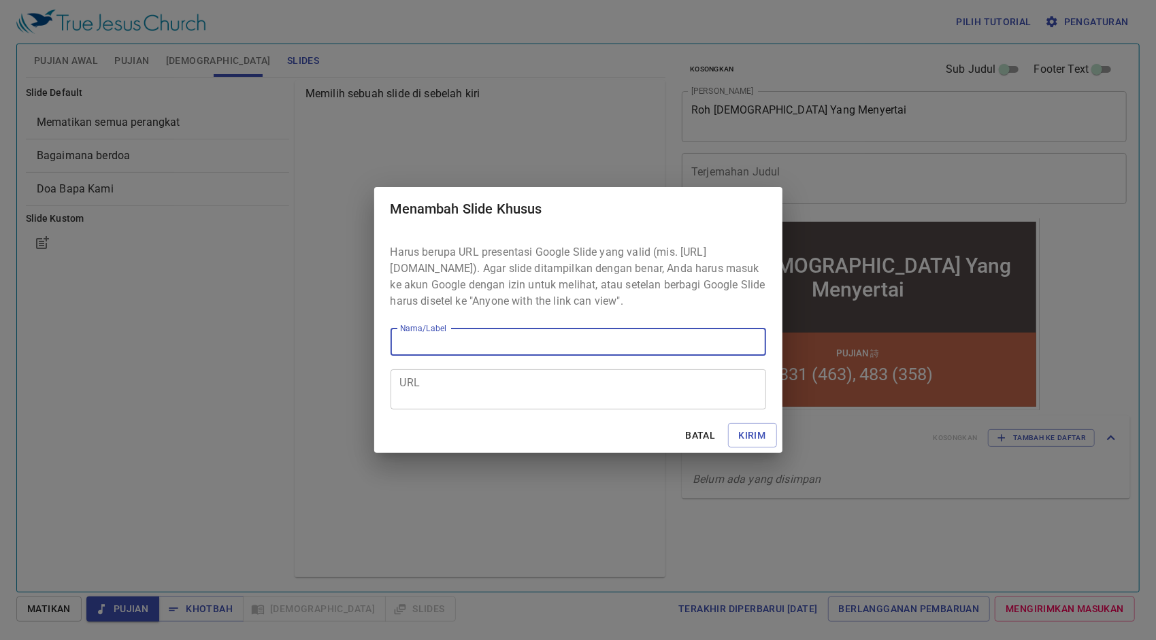
click at [701, 443] on span "Batal" at bounding box center [700, 435] width 33 height 17
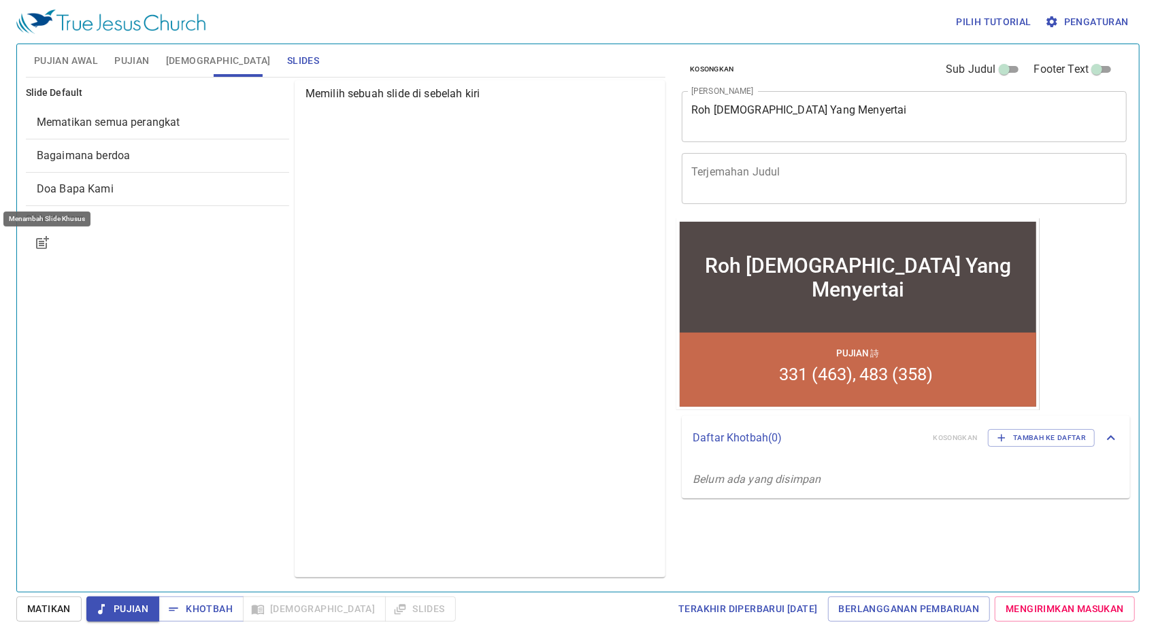
click at [63, 46] on button "Pujian Awal" at bounding box center [66, 60] width 80 height 33
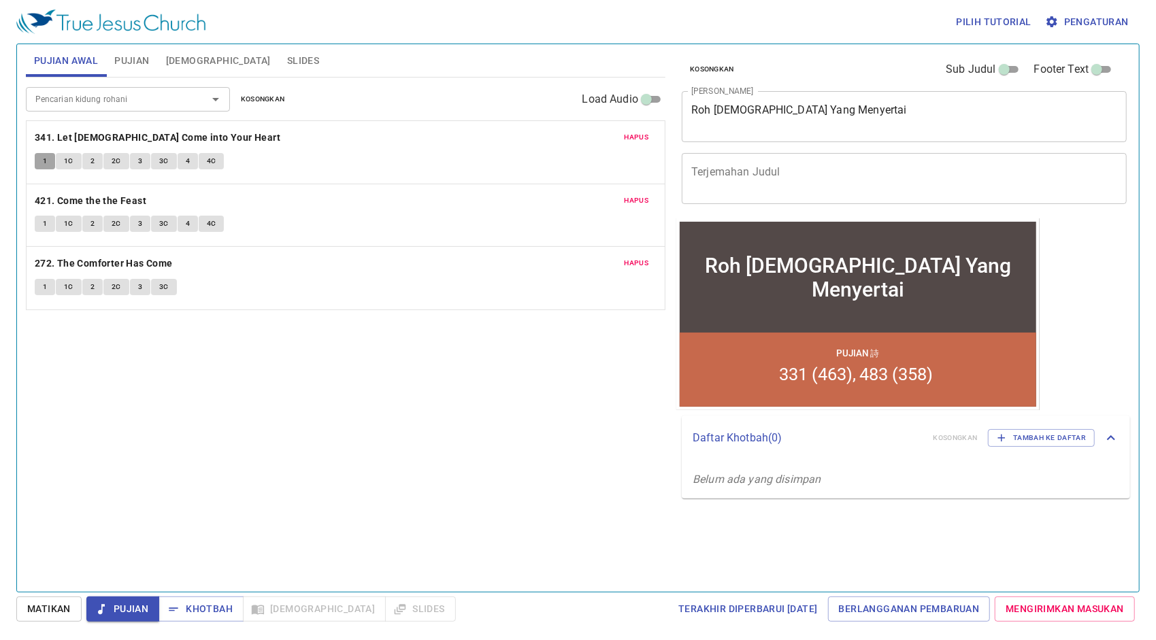
click at [41, 157] on button "1" at bounding box center [45, 161] width 20 height 16
click at [1099, 12] on button "Pengaturan" at bounding box center [1088, 22] width 92 height 25
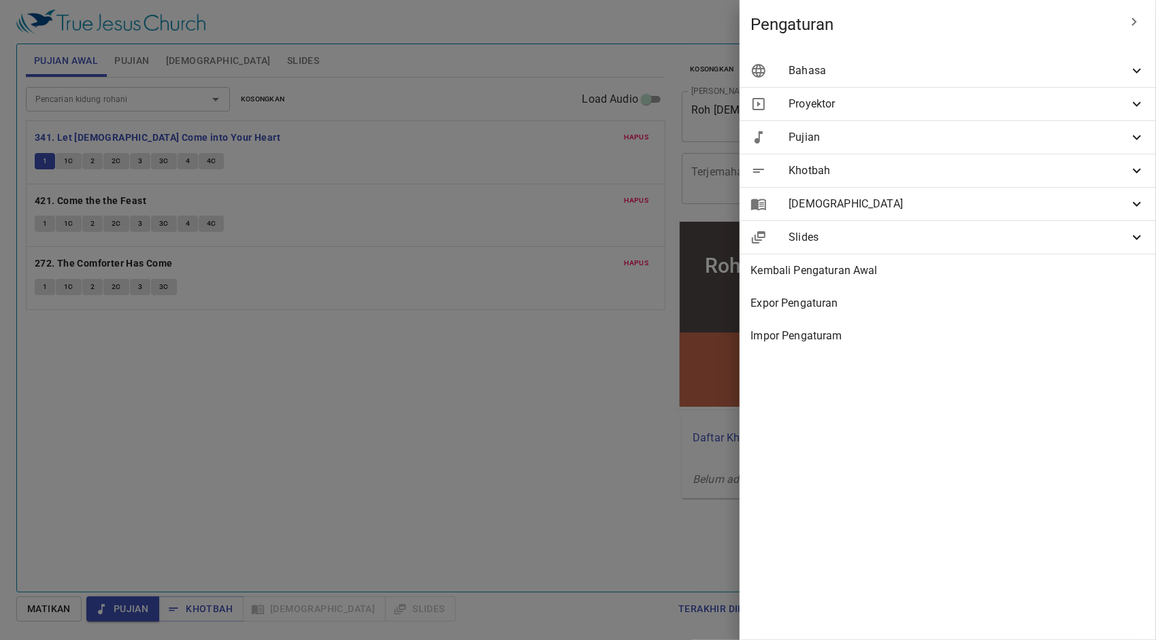
click at [1043, 75] on span "Bahasa" at bounding box center [958, 71] width 340 height 16
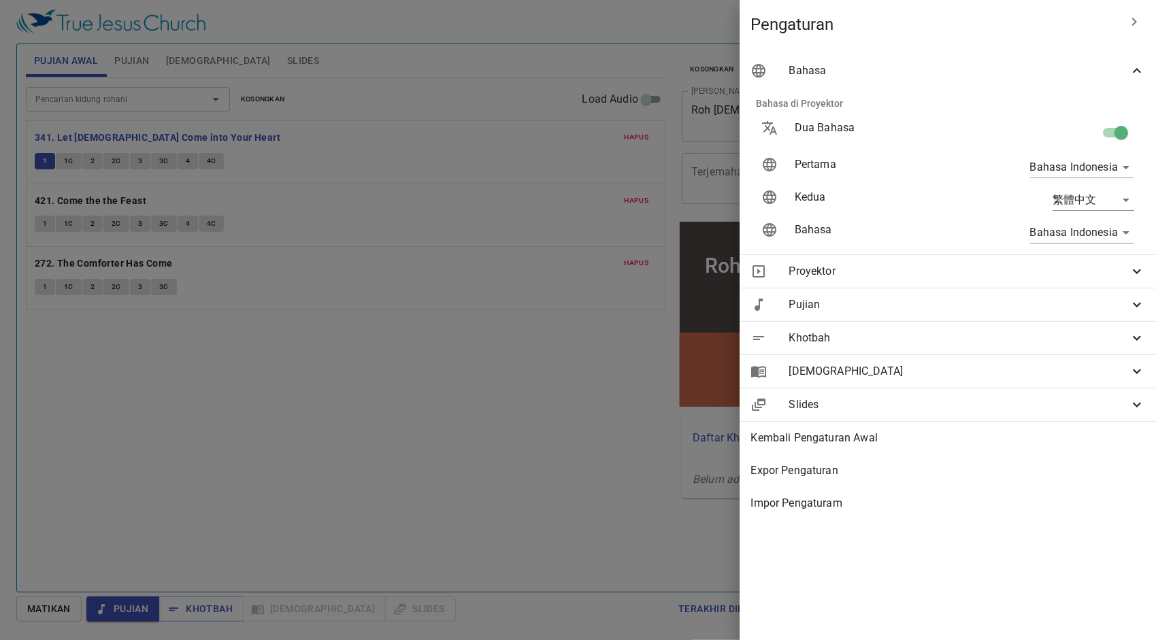
click at [1126, 131] on input "checkbox" at bounding box center [1121, 135] width 78 height 26
checkbox input "false"
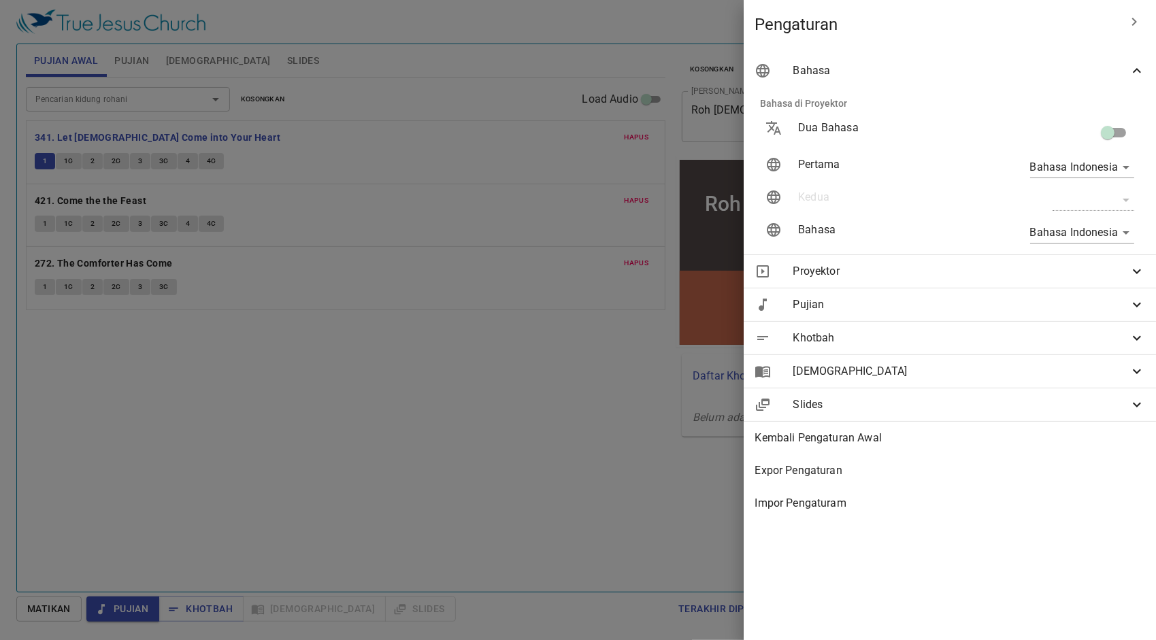
click at [552, 56] on div at bounding box center [578, 320] width 1156 height 640
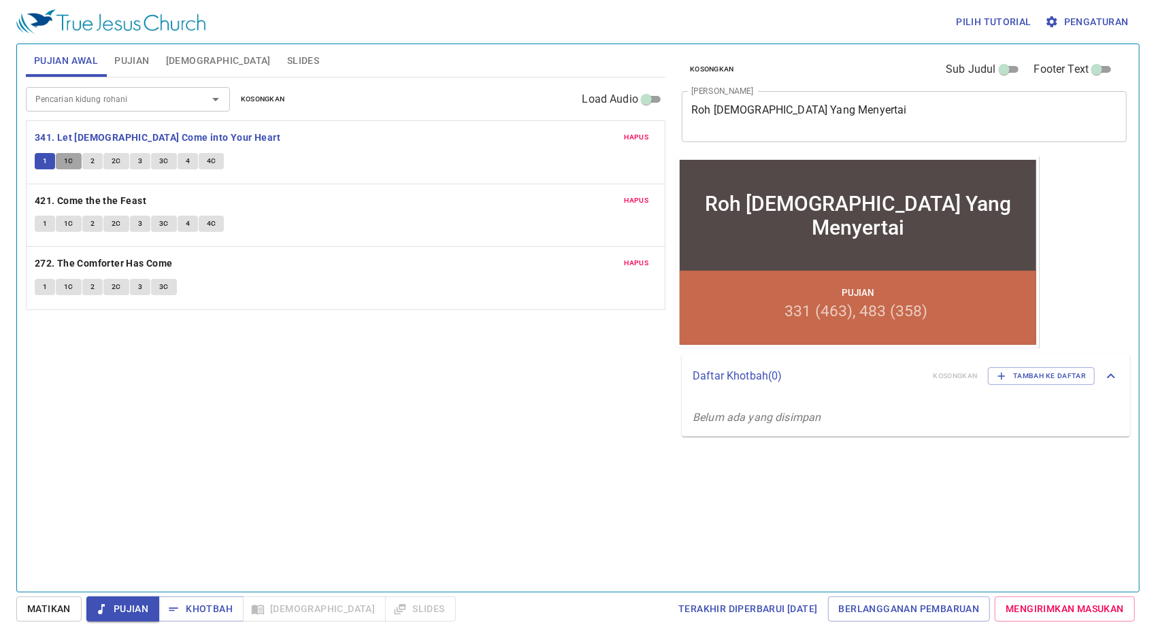
click at [71, 158] on span "1C" at bounding box center [69, 161] width 10 height 12
click at [93, 163] on span "2" at bounding box center [92, 161] width 4 height 12
click at [370, 31] on div "Pilih tutorial Pengaturan" at bounding box center [575, 22] width 1118 height 44
click at [116, 156] on span "2C" at bounding box center [117, 161] width 10 height 12
click at [140, 162] on span "3" at bounding box center [140, 161] width 4 height 12
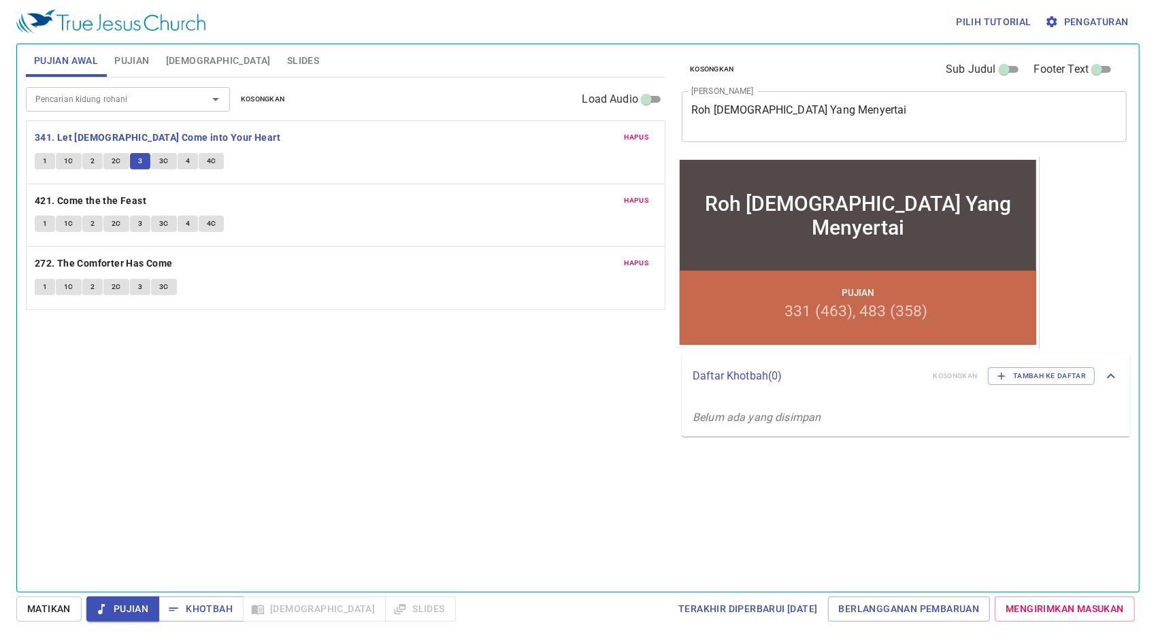
click at [165, 158] on span "3C" at bounding box center [164, 161] width 10 height 12
click at [186, 158] on span "4" at bounding box center [188, 161] width 4 height 12
click at [211, 161] on span "4C" at bounding box center [212, 161] width 10 height 12
click at [133, 197] on b "421. Come the the Feast" at bounding box center [91, 201] width 112 height 17
click at [43, 224] on span "1" at bounding box center [45, 224] width 4 height 12
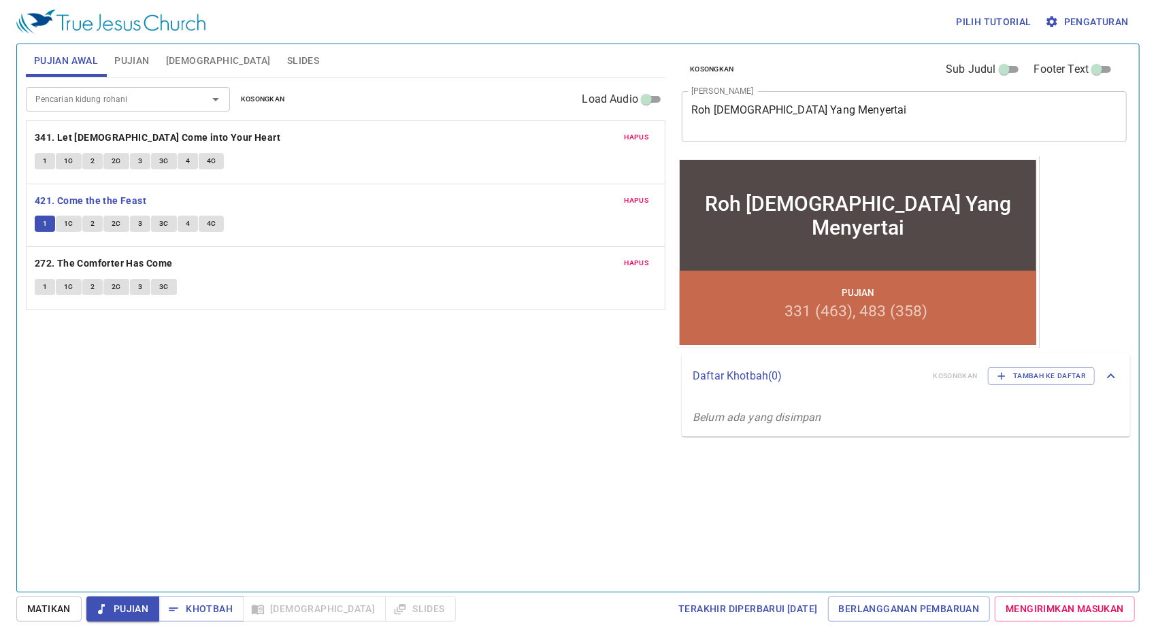
click at [67, 224] on span "1C" at bounding box center [69, 224] width 10 height 12
click at [93, 220] on span "2" at bounding box center [92, 224] width 4 height 12
click at [116, 219] on span "2C" at bounding box center [117, 224] width 10 height 12
click at [138, 220] on span "3" at bounding box center [140, 224] width 4 height 12
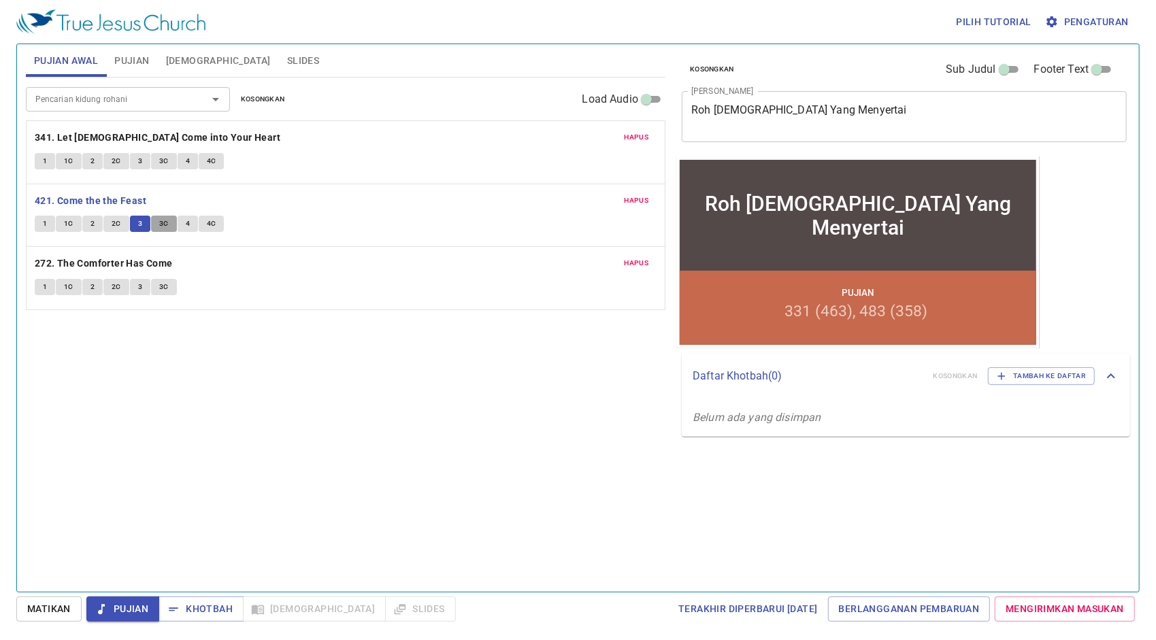
click at [162, 218] on span "3C" at bounding box center [164, 224] width 10 height 12
click at [186, 224] on span "4" at bounding box center [188, 224] width 4 height 12
click at [211, 224] on span "4C" at bounding box center [212, 224] width 10 height 12
click at [126, 267] on b "272. The Comforter Has Come" at bounding box center [104, 263] width 138 height 17
click at [43, 283] on span "1" at bounding box center [45, 287] width 4 height 12
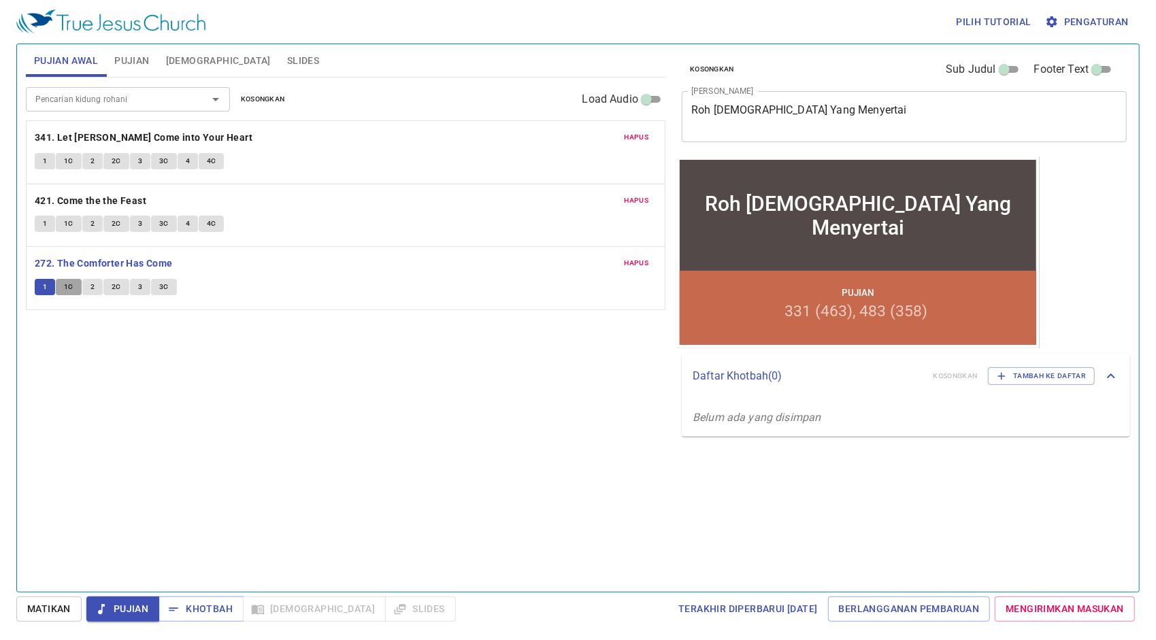
click at [69, 284] on span "1C" at bounding box center [69, 287] width 10 height 12
click at [90, 287] on span "2" at bounding box center [92, 287] width 4 height 12
click at [117, 284] on span "2C" at bounding box center [117, 287] width 10 height 12
click at [138, 286] on span "3" at bounding box center [140, 287] width 4 height 12
click at [172, 283] on button "3C" at bounding box center [164, 287] width 26 height 16
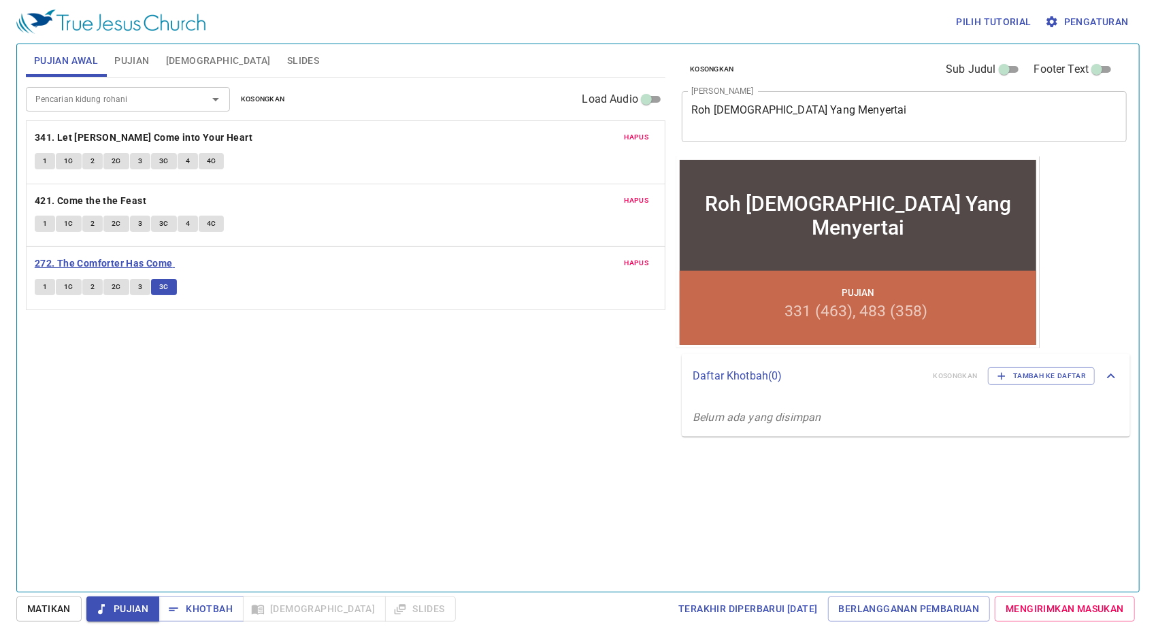
click at [133, 263] on b "272. The Comforter Has Come" at bounding box center [104, 263] width 138 height 17
click at [200, 608] on span "Khotbah" at bounding box center [200, 609] width 63 height 17
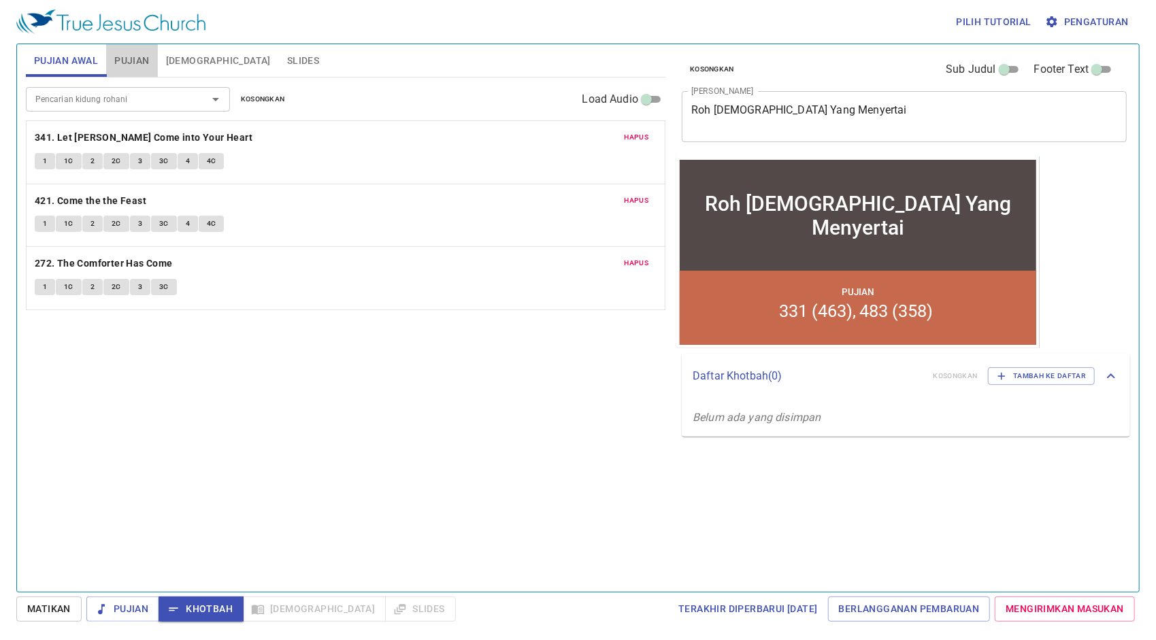
click at [125, 65] on span "Pujian" at bounding box center [131, 60] width 35 height 17
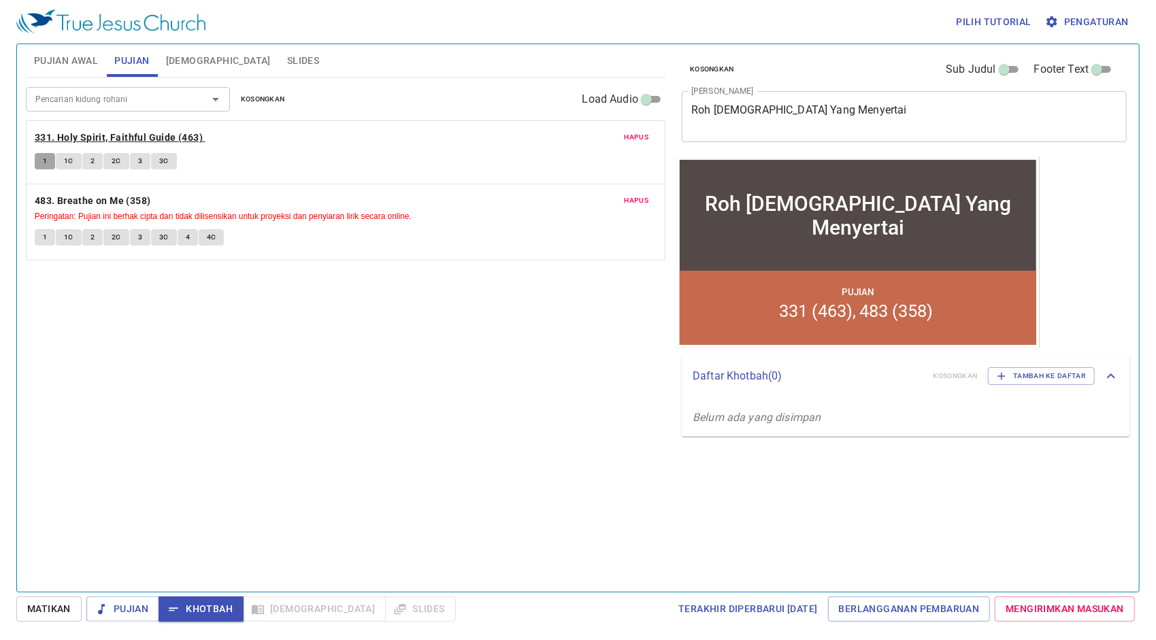
drag, startPoint x: 43, startPoint y: 160, endPoint x: 115, endPoint y: 133, distance: 77.1
click at [115, 133] on div "Hapus 331. Holy Spirit, Faithful Guide (463) 1 1C 2 2C 3 3C" at bounding box center [346, 152] width 638 height 63
click at [115, 133] on b "331. Holy Spirit, Faithful Guide (463)" at bounding box center [119, 137] width 168 height 17
click at [43, 158] on span "1" at bounding box center [45, 161] width 4 height 12
click at [64, 163] on span "1C" at bounding box center [69, 161] width 10 height 12
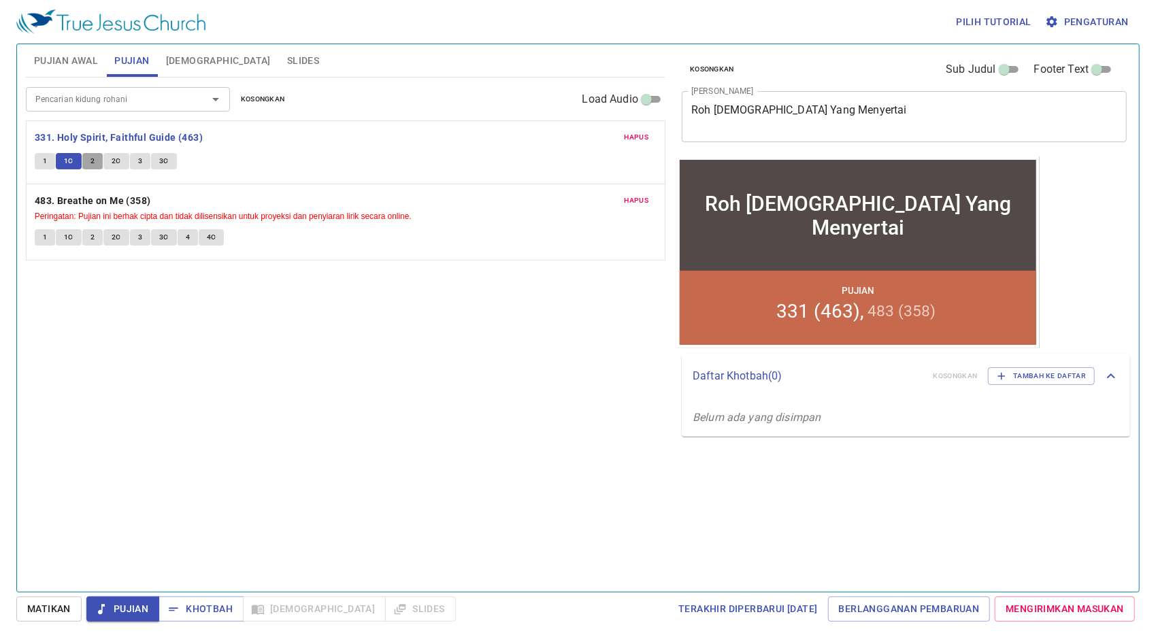
click at [95, 155] on button "2" at bounding box center [92, 161] width 20 height 16
click at [120, 156] on button "2C" at bounding box center [116, 161] width 26 height 16
click at [143, 158] on button "3" at bounding box center [140, 161] width 20 height 16
click at [168, 161] on button "3C" at bounding box center [164, 161] width 26 height 16
click at [163, 135] on b "331. Holy Spirit, Faithful Guide (463)" at bounding box center [119, 137] width 168 height 17
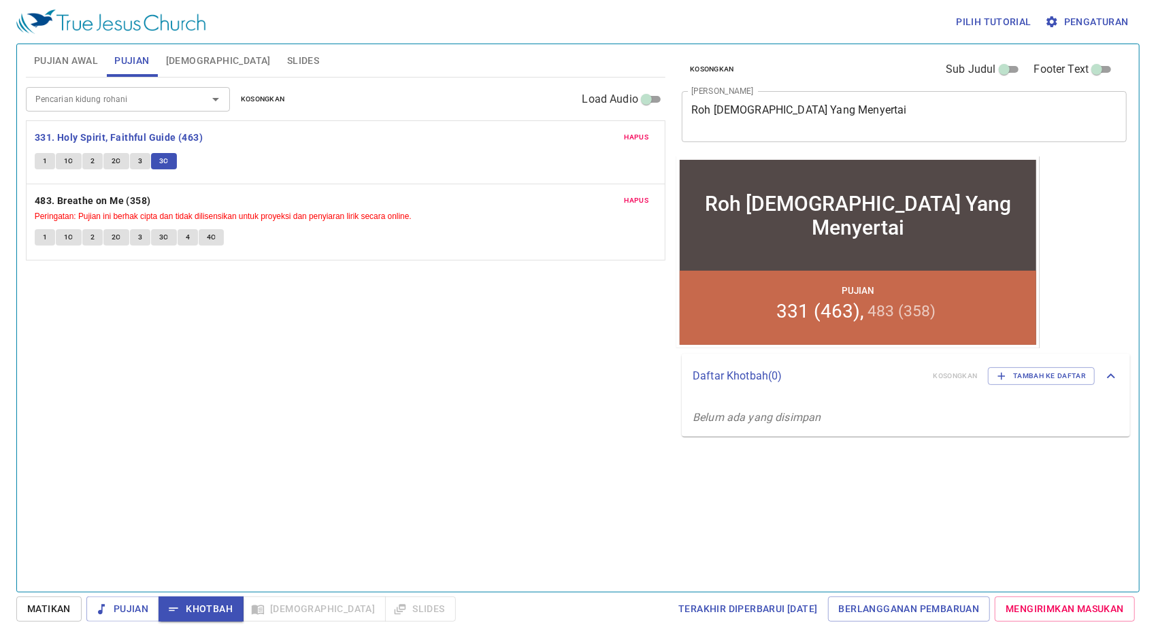
click at [196, 61] on span "[DEMOGRAPHIC_DATA]" at bounding box center [218, 60] width 105 height 17
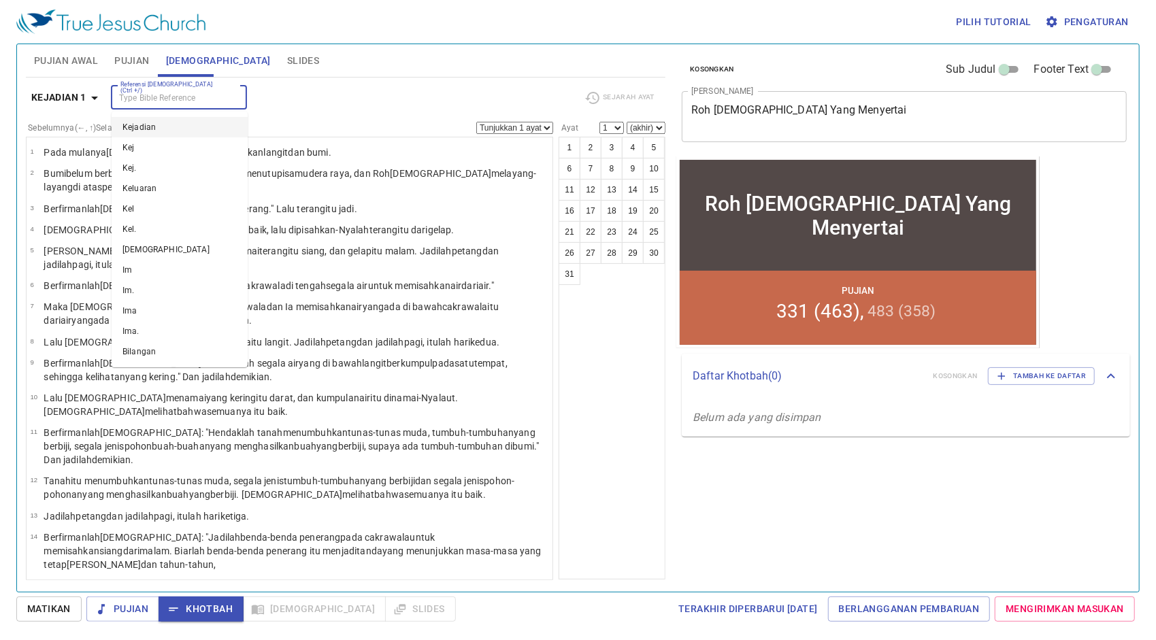
click at [212, 99] on input "Referensi [DEMOGRAPHIC_DATA] (Ctrl +/)" at bounding box center [167, 98] width 105 height 16
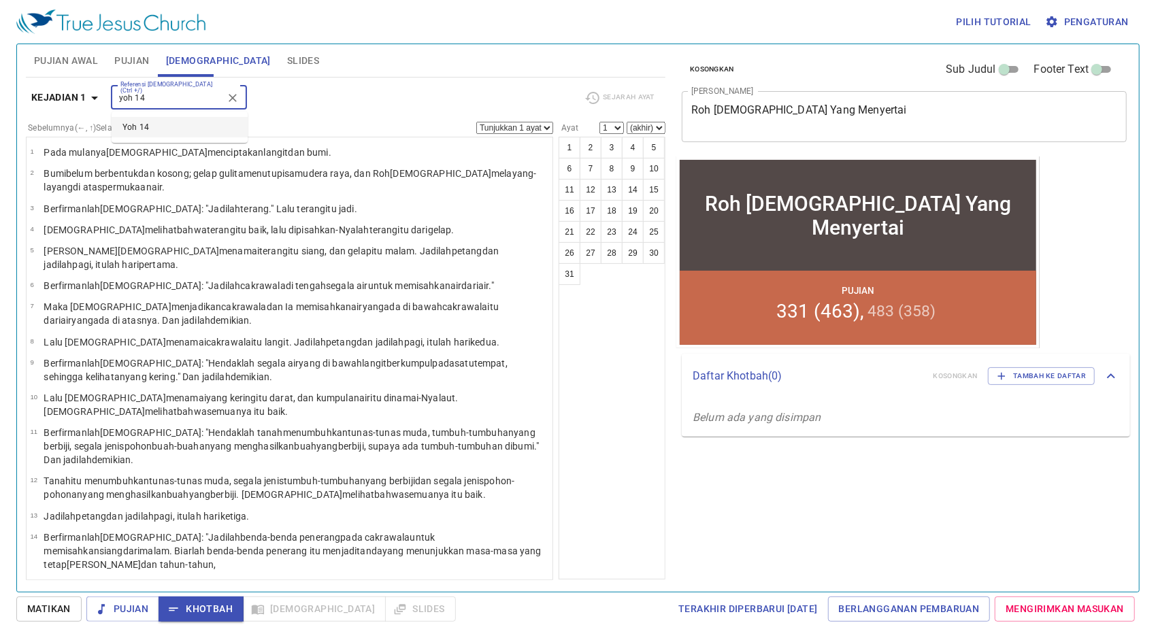
type input "yoh 14"
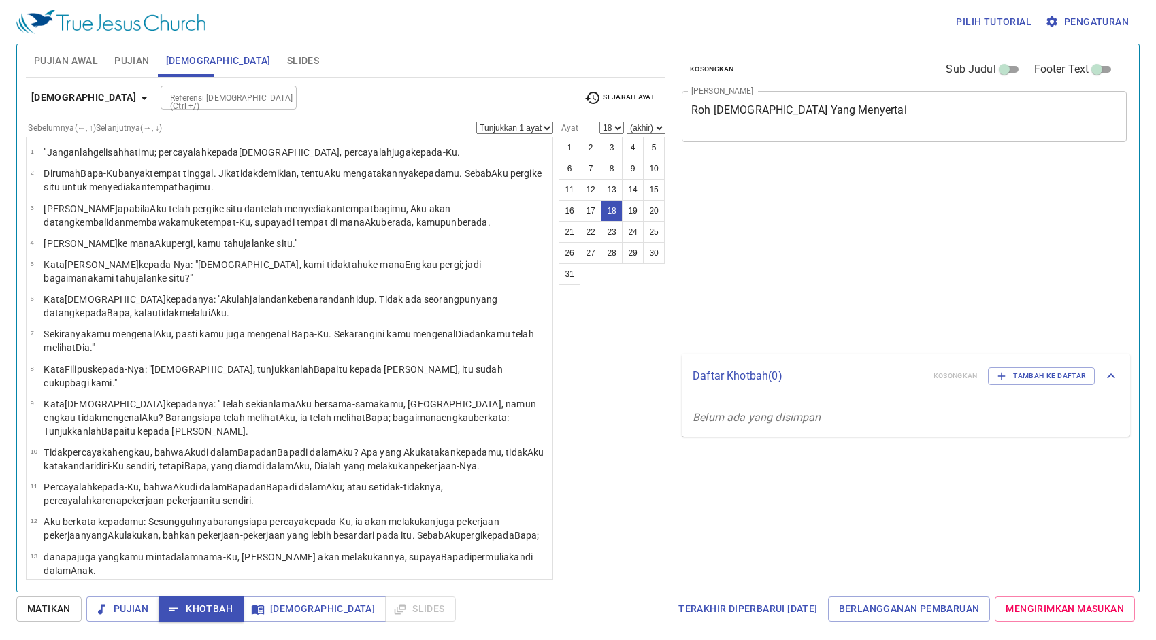
select select "18"
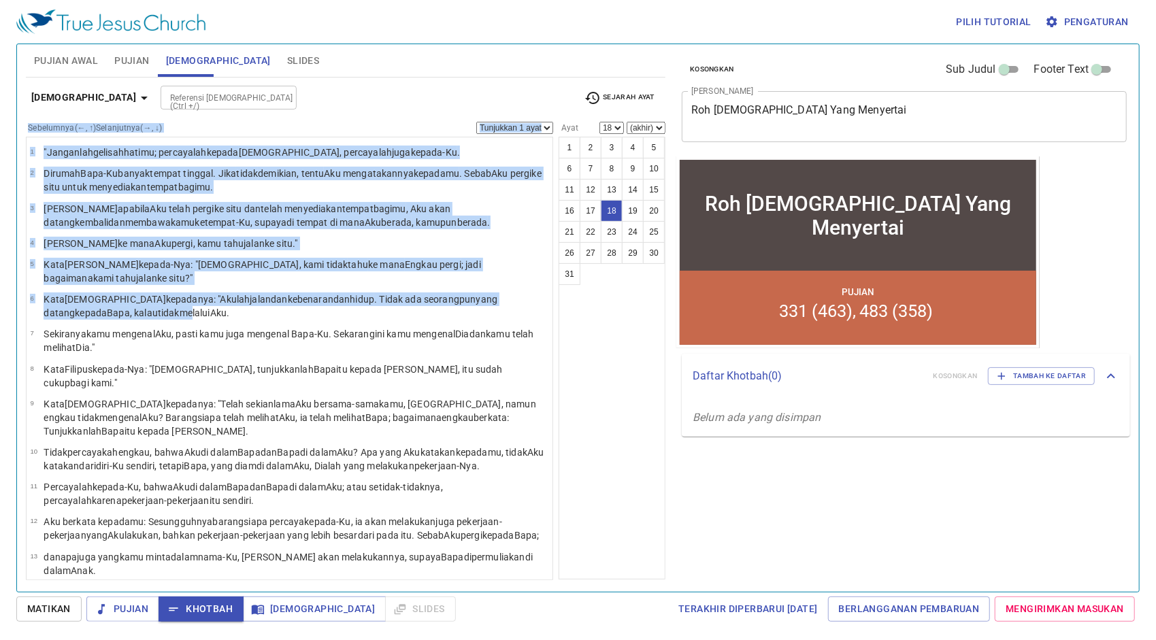
drag, startPoint x: 106, startPoint y: 294, endPoint x: 318, endPoint y: 113, distance: 278.9
click at [318, 113] on div "Yohanes 14 Referensi Alkitab (Ctrl +/) Referensi Alkitab (Ctrl +/) Sejarah Ayat…" at bounding box center [345, 329] width 639 height 503
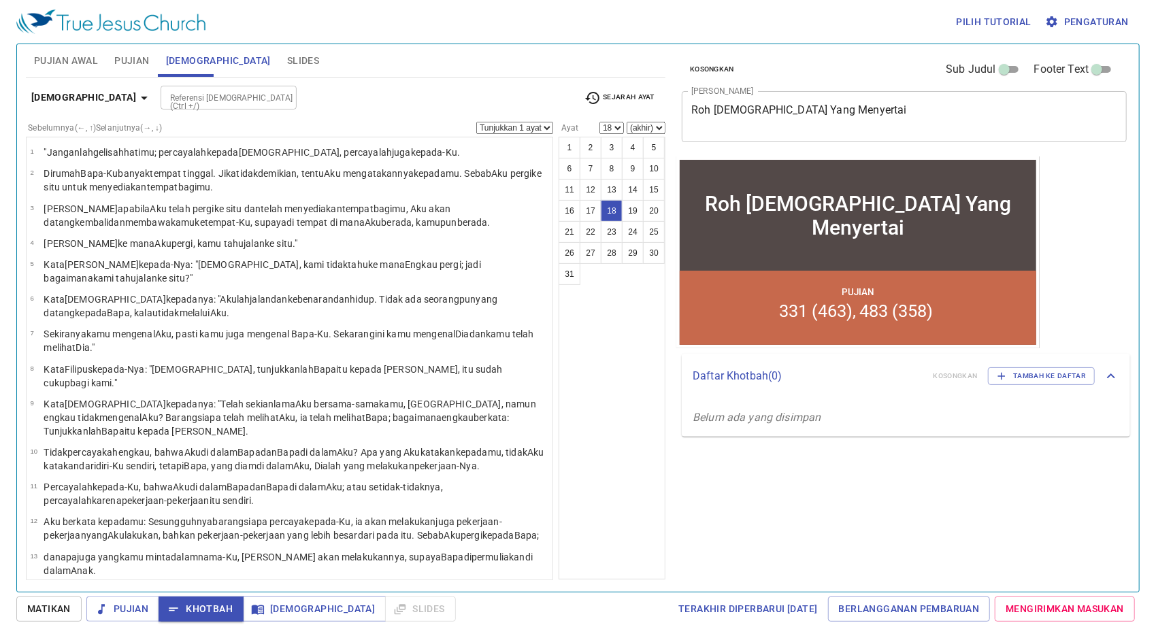
drag, startPoint x: 318, startPoint y: 113, endPoint x: 435, endPoint y: 68, distance: 125.3
click at [435, 68] on div "Pujian Awal Pujian Alkitab Slides" at bounding box center [345, 60] width 639 height 33
drag, startPoint x: 435, startPoint y: 68, endPoint x: 407, endPoint y: 75, distance: 29.4
click at [407, 75] on div "Pujian Awal Pujian Alkitab Slides" at bounding box center [345, 60] width 639 height 33
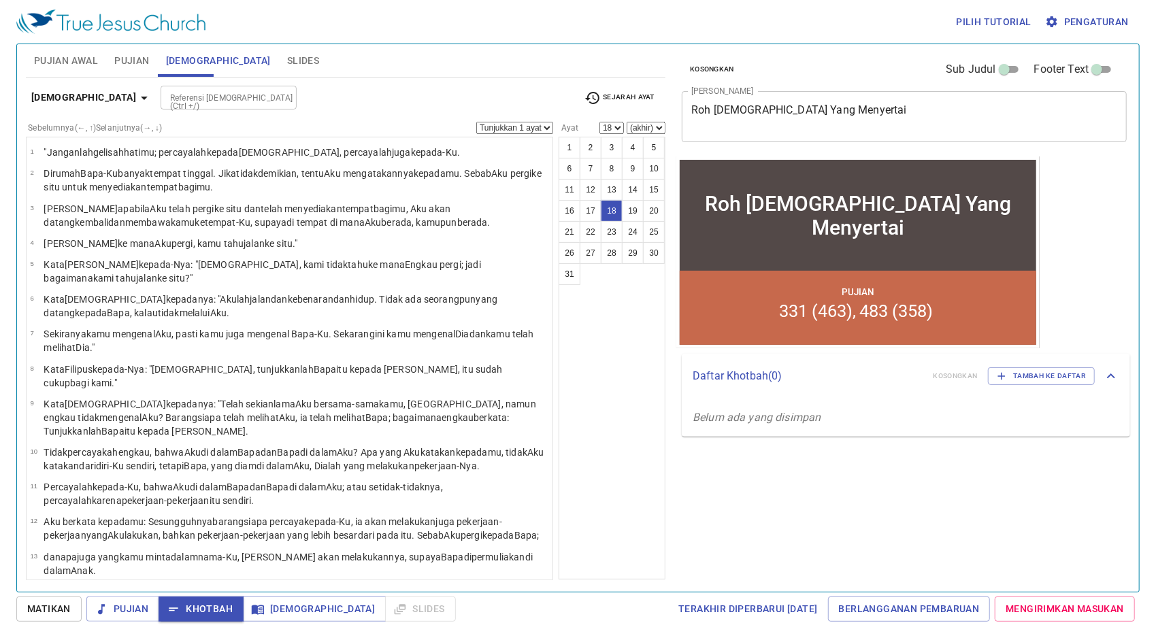
click at [565, 16] on div "Pilih tutorial Pengaturan" at bounding box center [575, 22] width 1118 height 44
click at [456, 97] on div "Referensi Alkitab (Ctrl +/) Referensi Alkitab (Ctrl +/)" at bounding box center [367, 98] width 413 height 24
drag, startPoint x: 456, startPoint y: 97, endPoint x: 437, endPoint y: 52, distance: 48.8
click at [437, 52] on div "Pujian Awal Pujian Alkitab Slides Pencarian kidung rohani Pencarian kidung roha…" at bounding box center [345, 313] width 650 height 548
drag, startPoint x: 437, startPoint y: 52, endPoint x: 669, endPoint y: 10, distance: 236.4
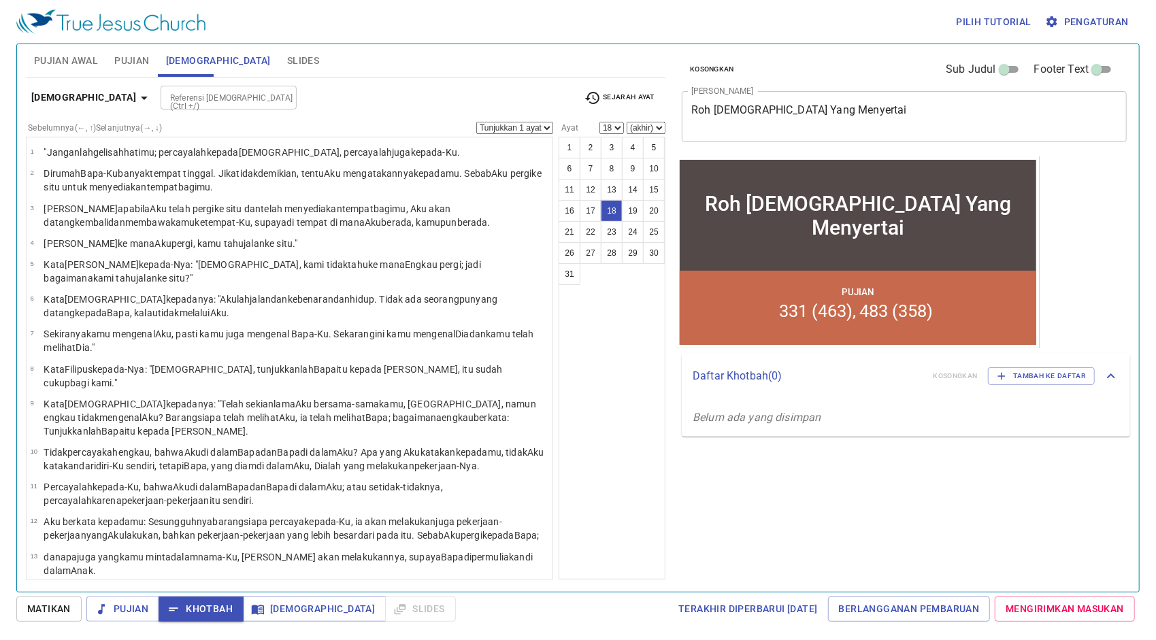
click at [669, 10] on div "Pilih tutorial Pengaturan" at bounding box center [575, 22] width 1118 height 44
click at [208, 106] on div "Referensi [DEMOGRAPHIC_DATA] (Ctrl +/)" at bounding box center [229, 98] width 136 height 24
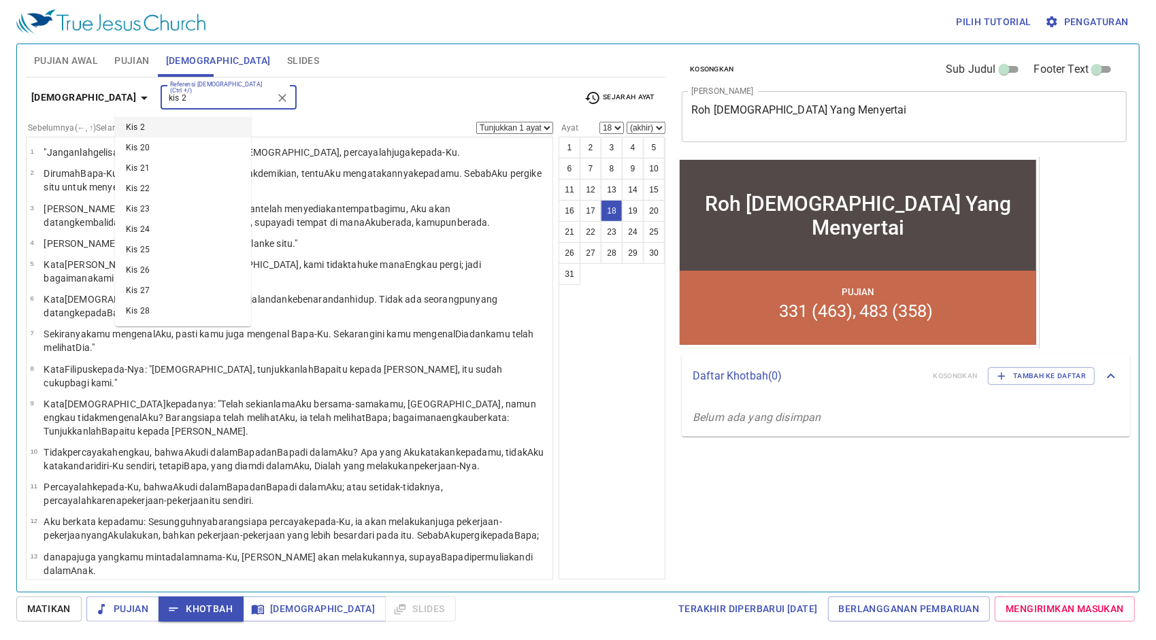
type input "kis 2"
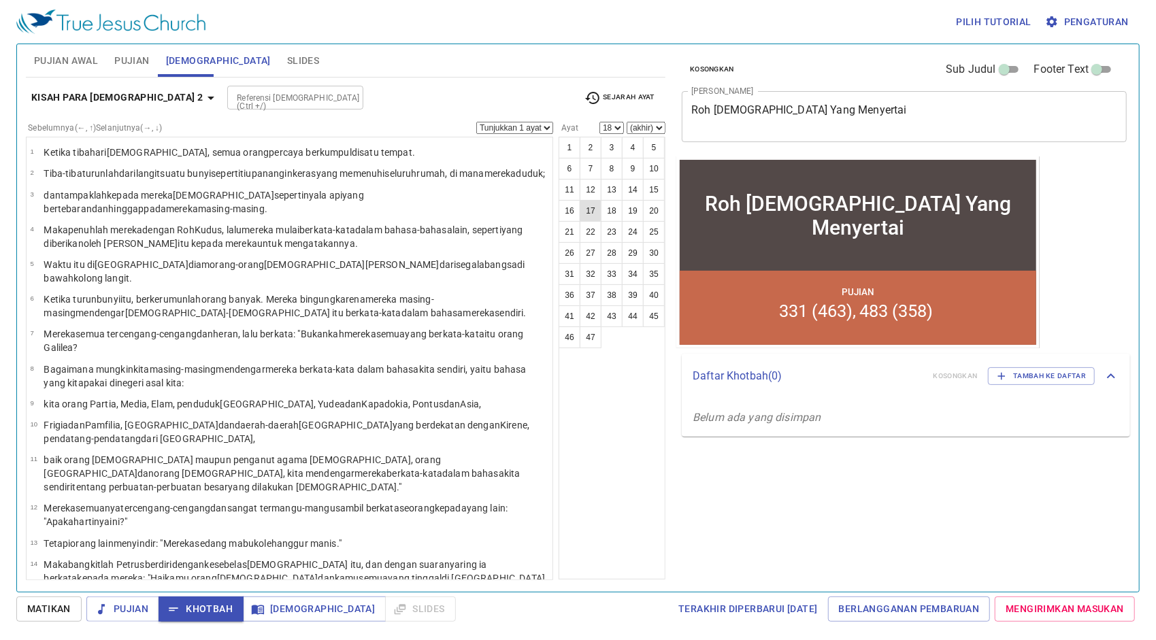
click at [586, 208] on button "17" at bounding box center [591, 211] width 22 height 22
select select "17"
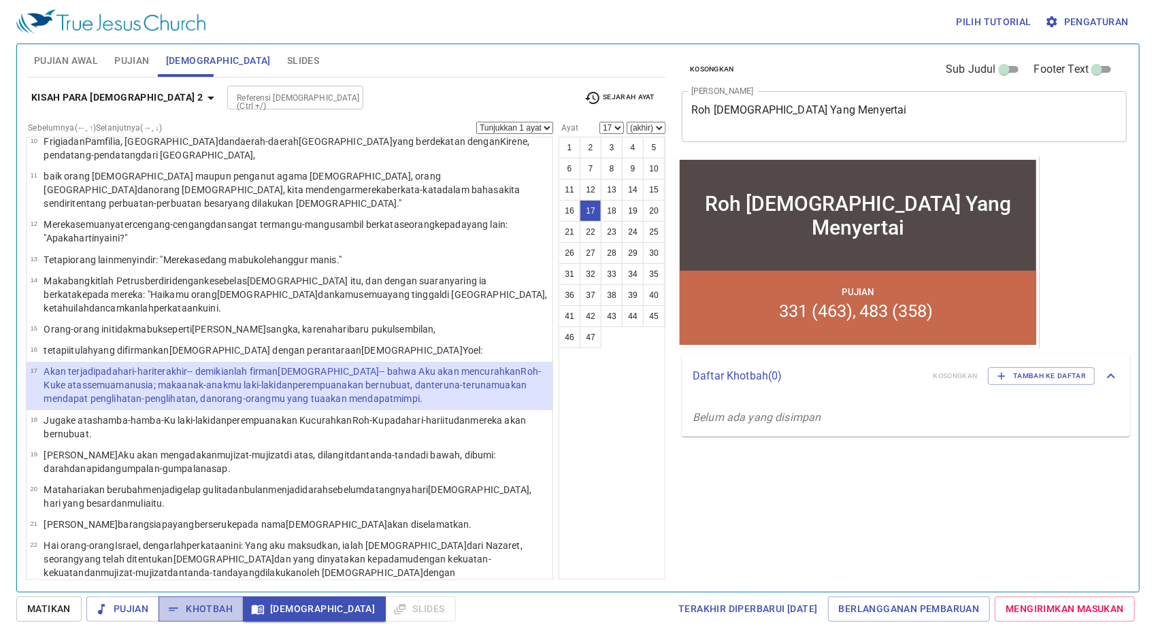
click at [215, 605] on span "Khotbah" at bounding box center [200, 609] width 63 height 17
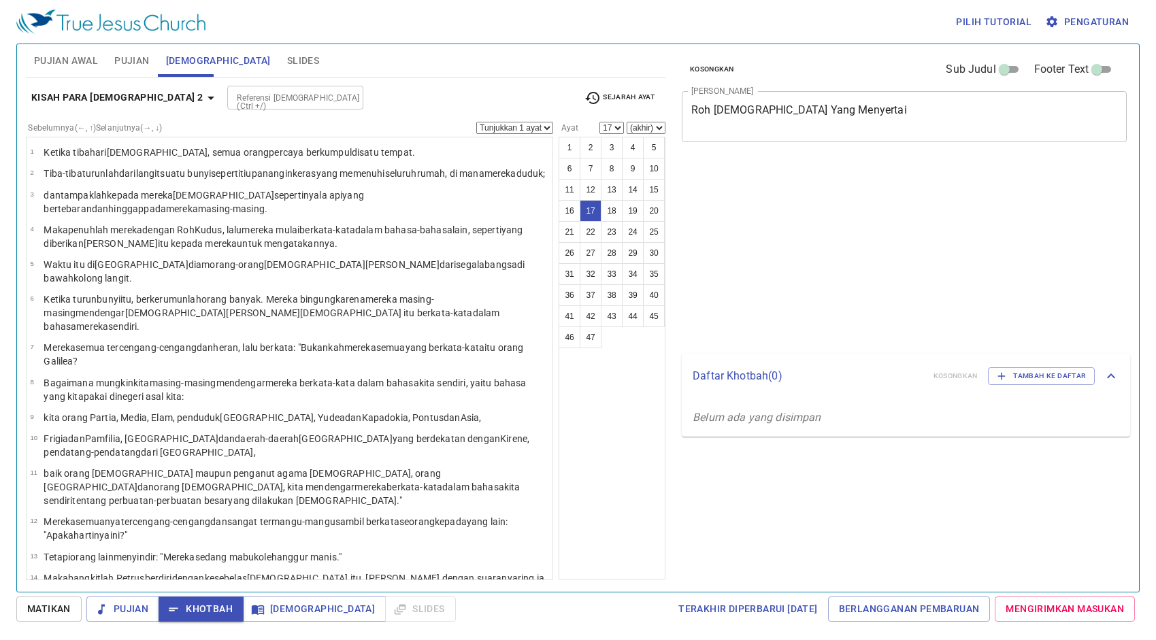
select select "17"
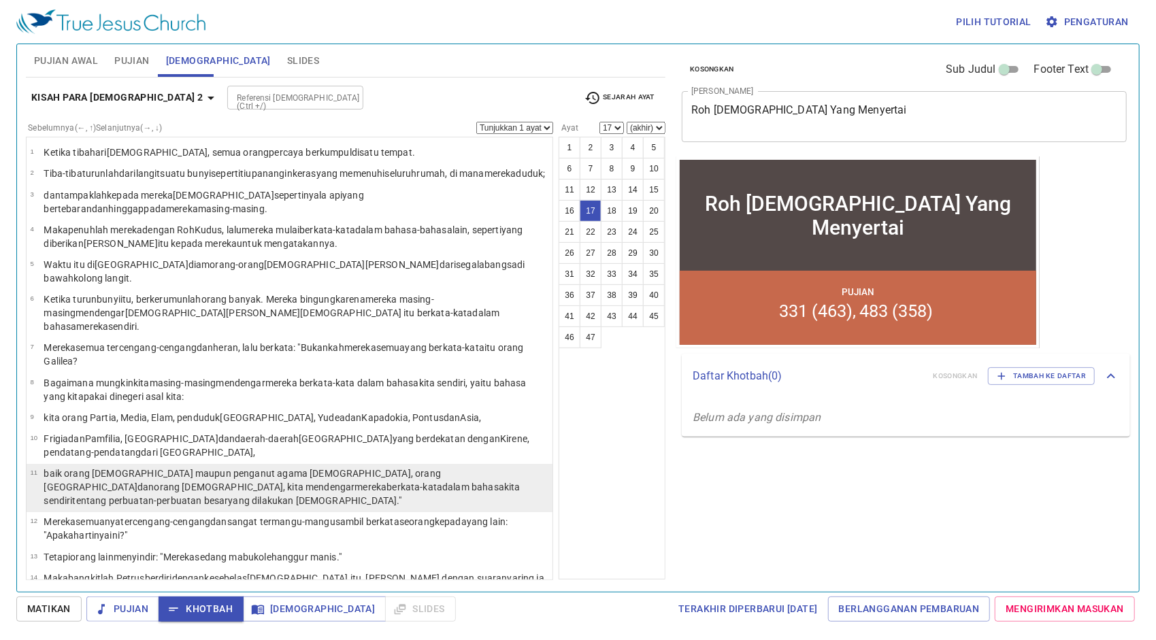
scroll to position [284, 0]
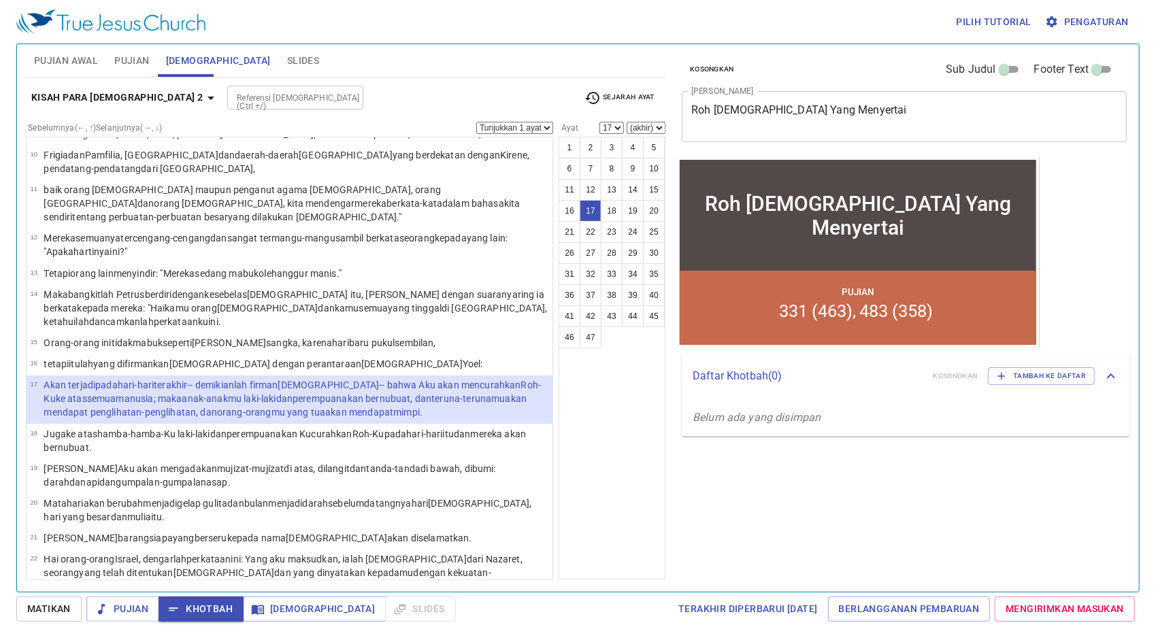
click at [231, 98] on input "Referensi [DEMOGRAPHIC_DATA] (Ctrl +/)" at bounding box center [283, 98] width 105 height 16
type input "roma 8"
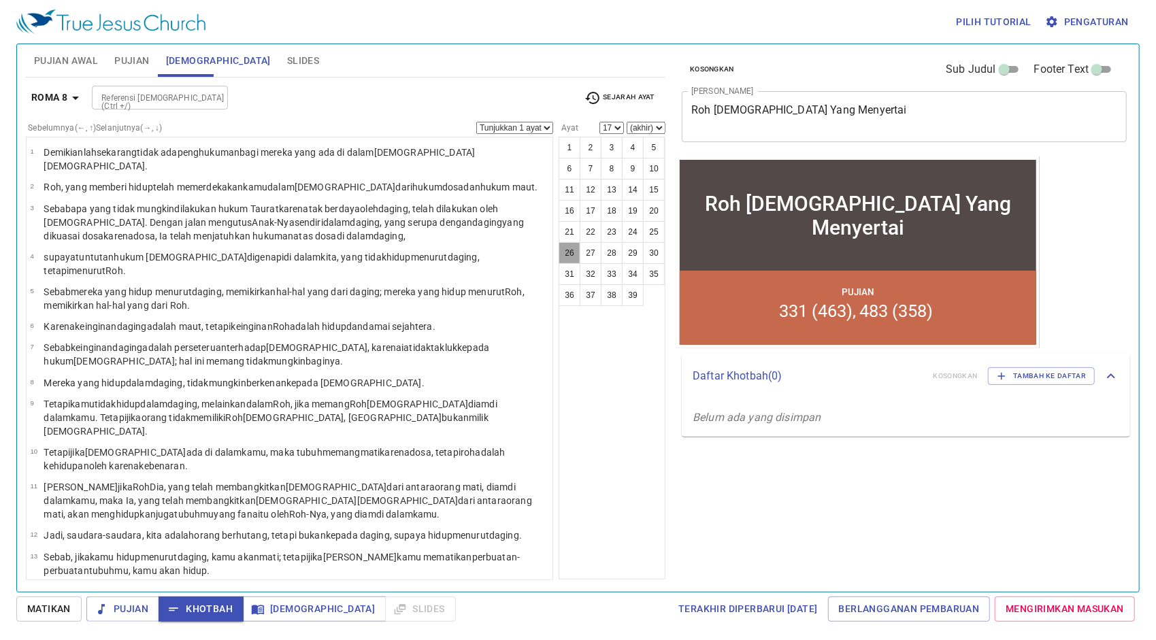
click at [577, 250] on button "26" at bounding box center [569, 253] width 22 height 22
select select "26"
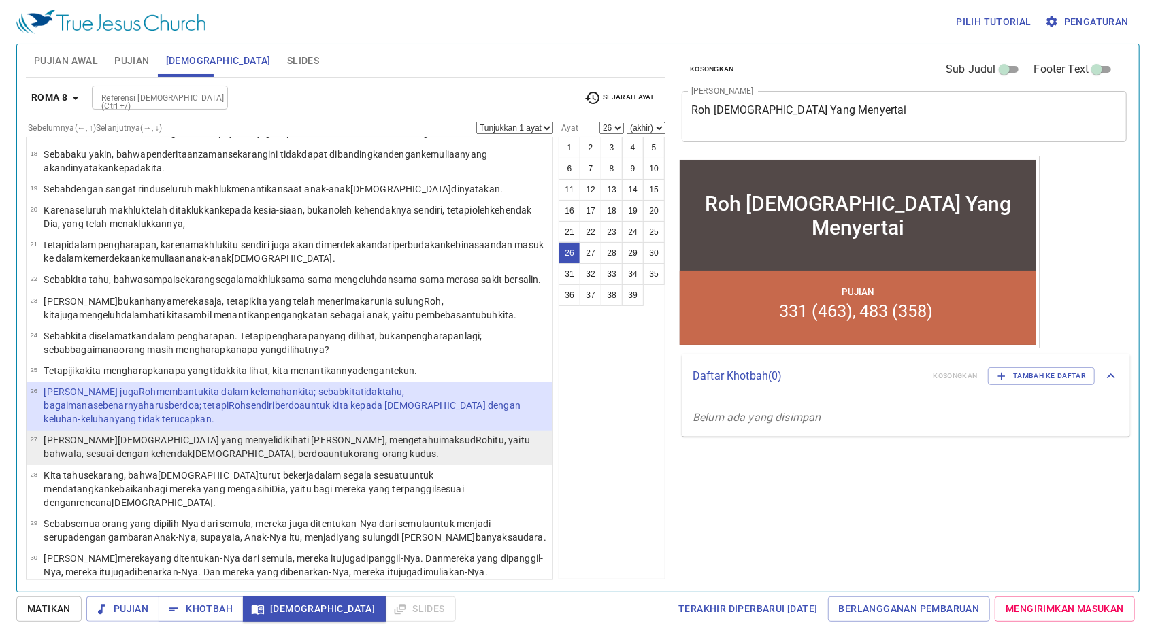
click at [403, 433] on p "[PERSON_NAME] [DEMOGRAPHIC_DATA] yang menyelidiki hati nurani , mengetahui [PER…" at bounding box center [296, 446] width 505 height 27
select select "27"
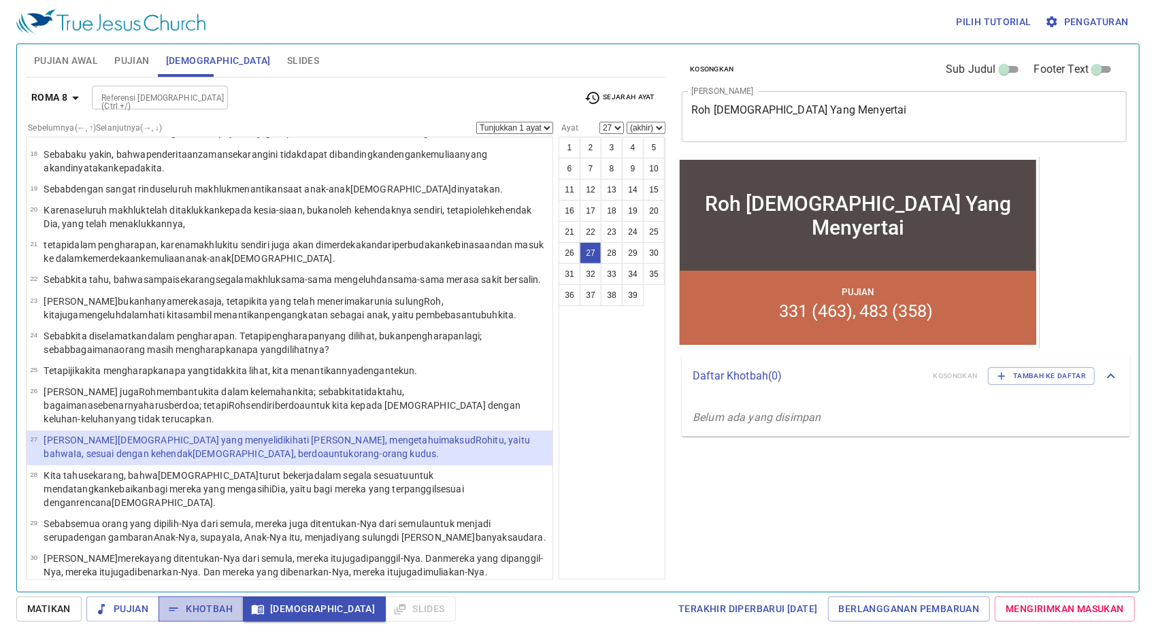
click at [210, 604] on span "Khotbah" at bounding box center [200, 609] width 63 height 17
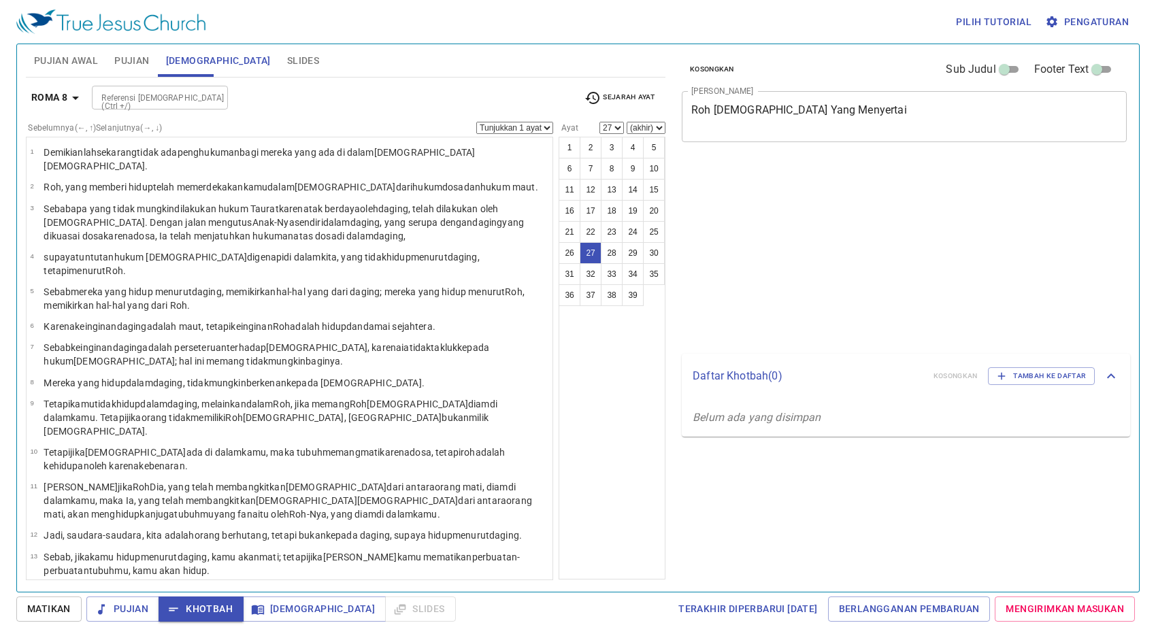
select select "27"
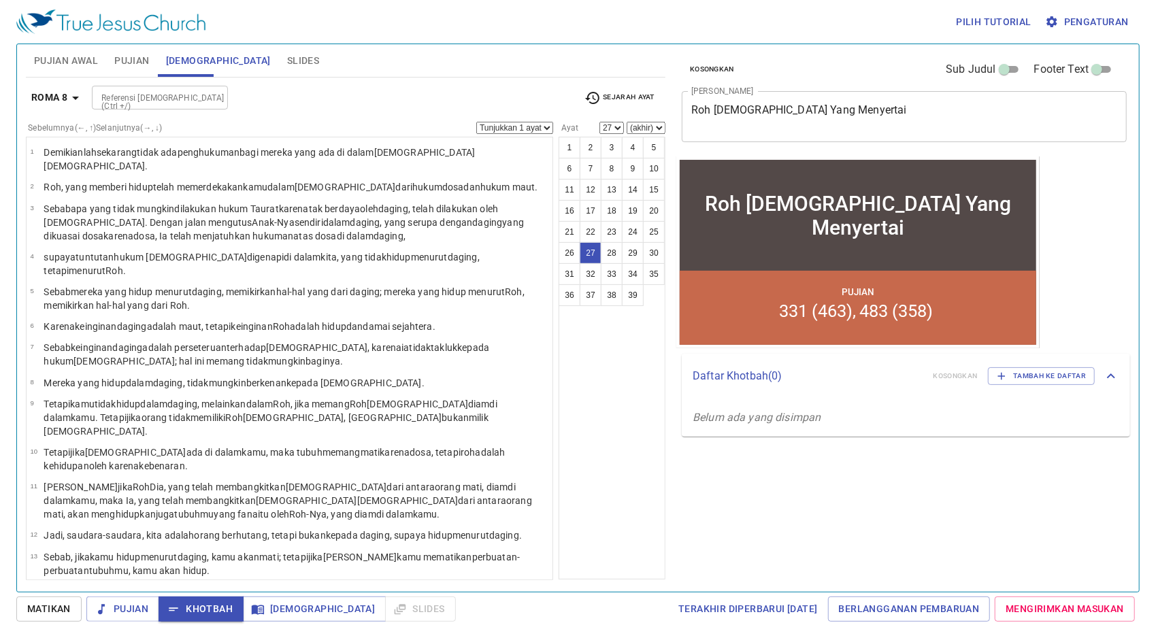
scroll to position [577, 0]
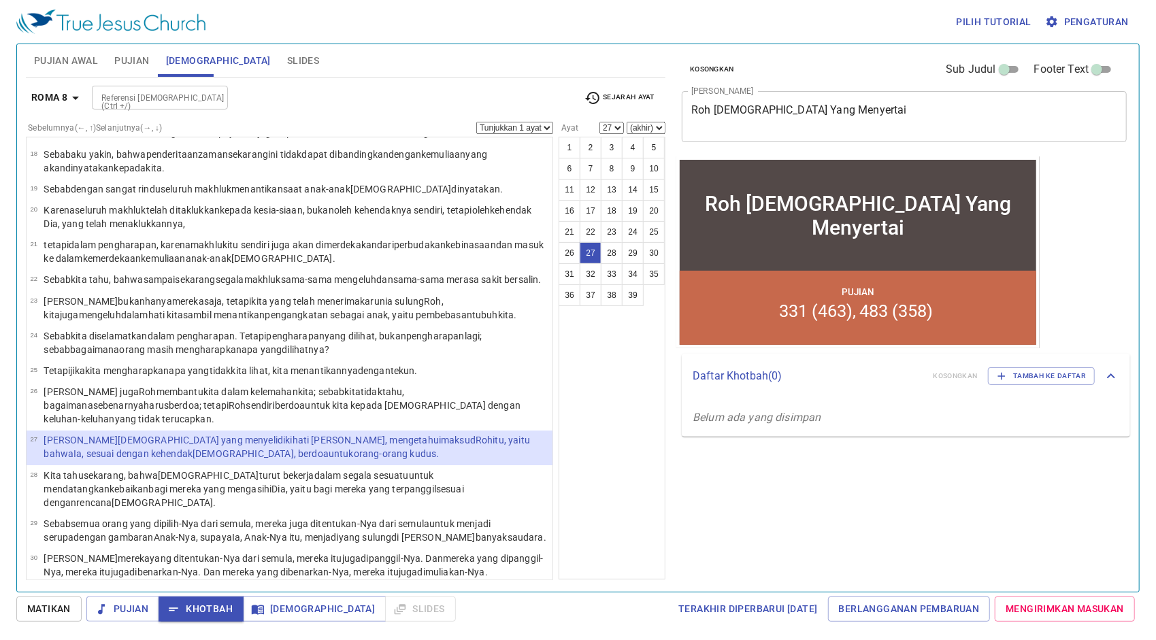
click at [190, 104] on input "Referensi [DEMOGRAPHIC_DATA] (Ctrl +/)" at bounding box center [148, 98] width 105 height 16
type input "yoh 16"
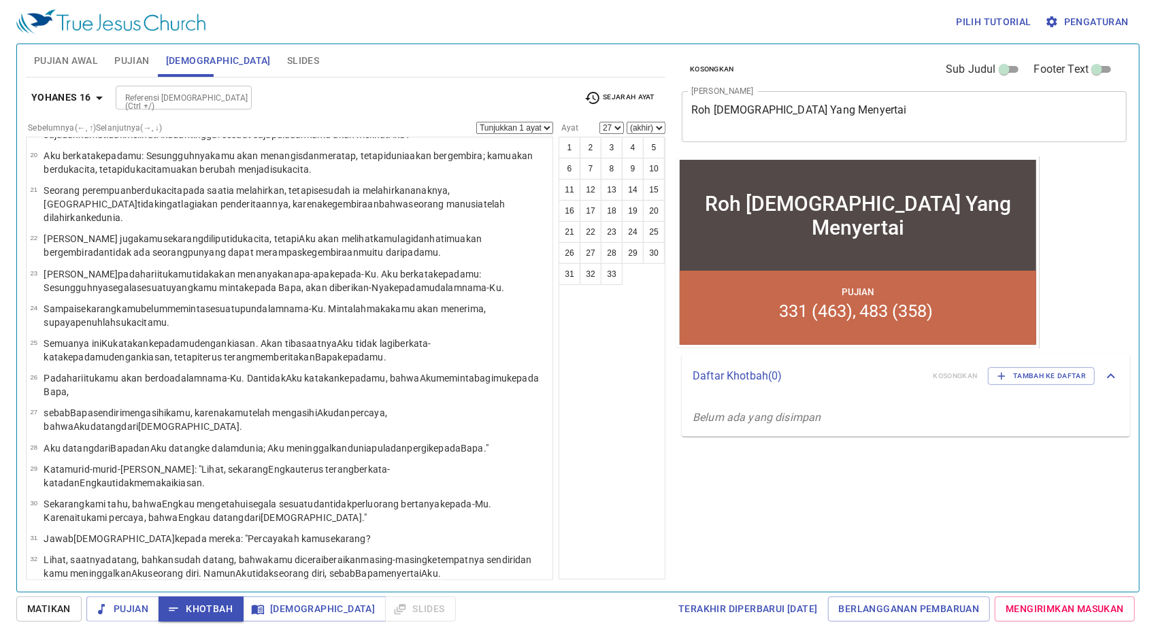
scroll to position [0, 0]
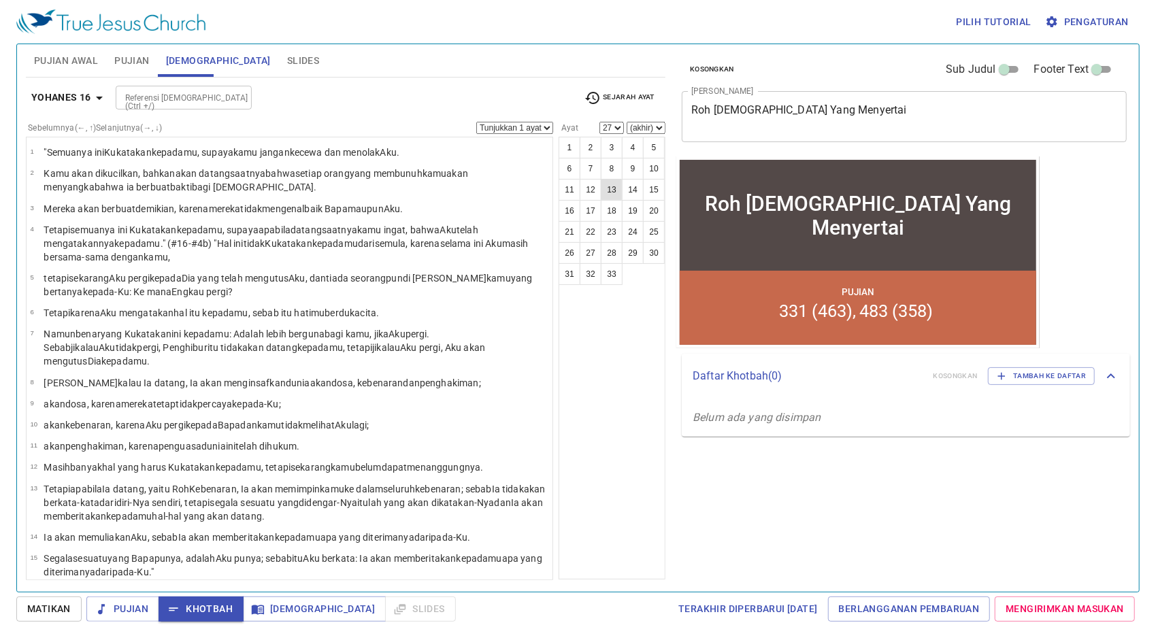
click at [605, 187] on button "13" at bounding box center [612, 190] width 22 height 22
select select "13"
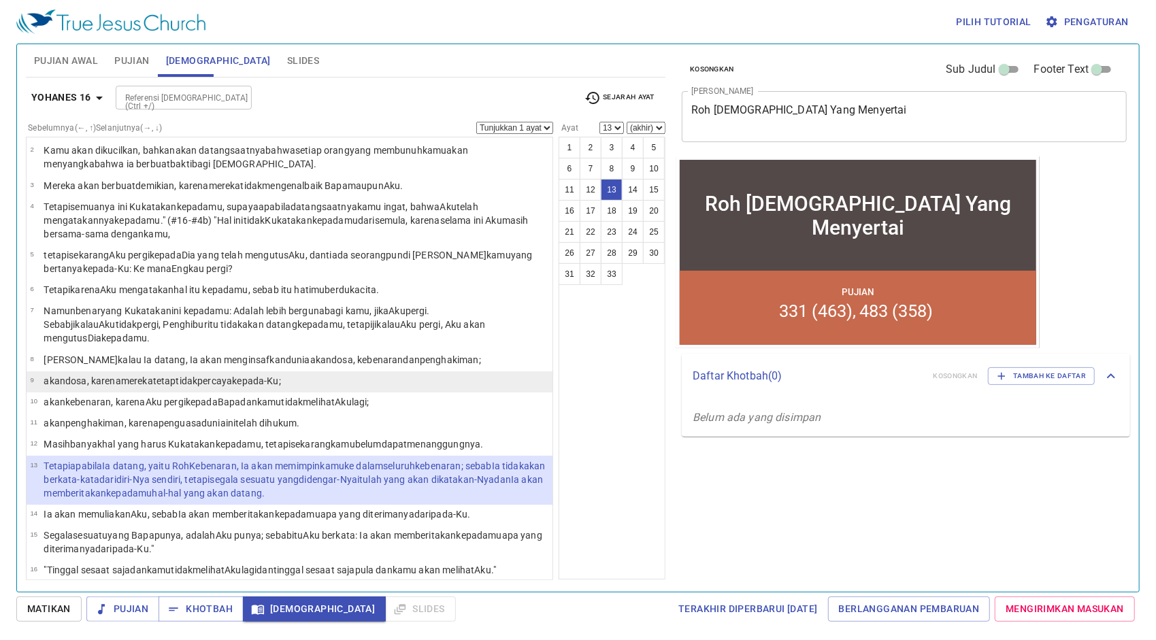
scroll to position [68, 0]
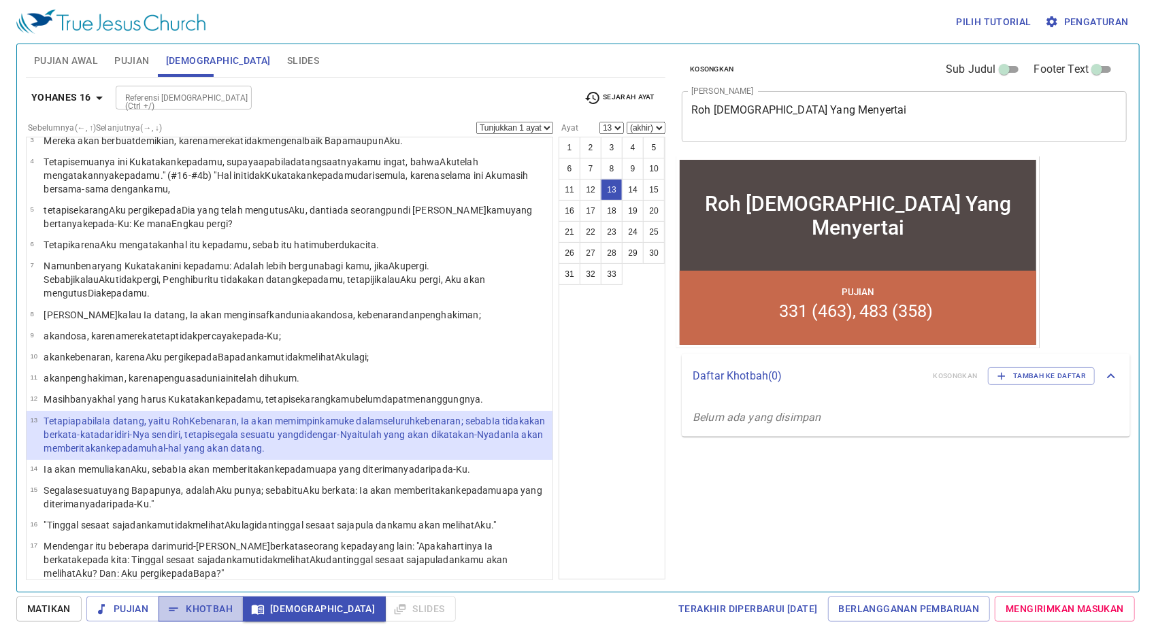
click at [217, 605] on span "Khotbah" at bounding box center [200, 609] width 63 height 17
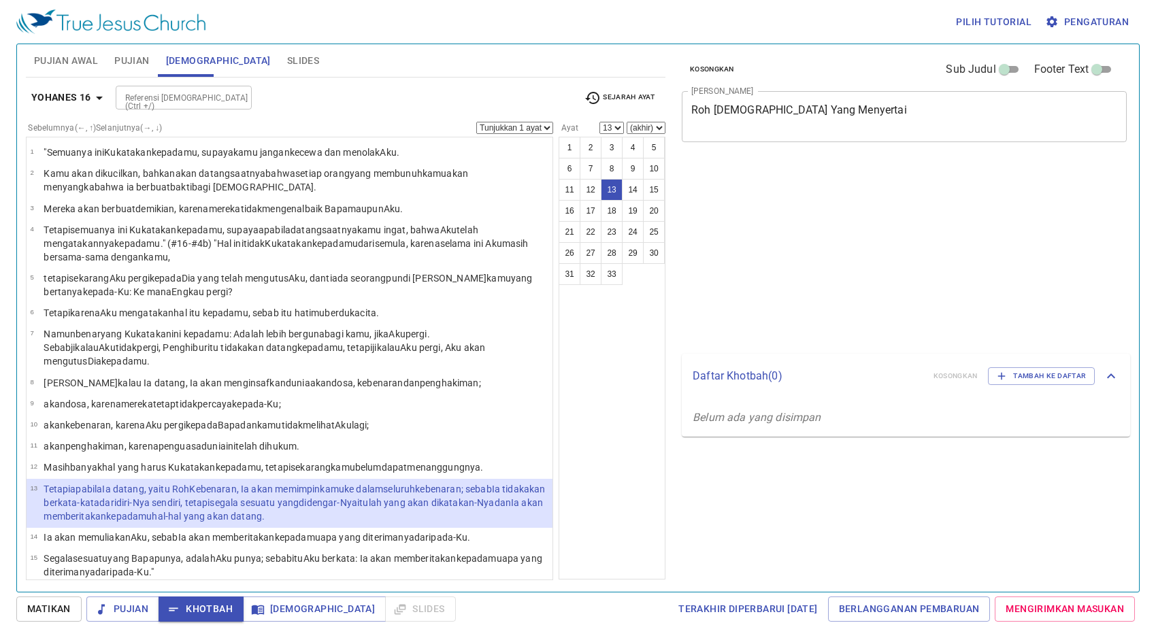
select select "13"
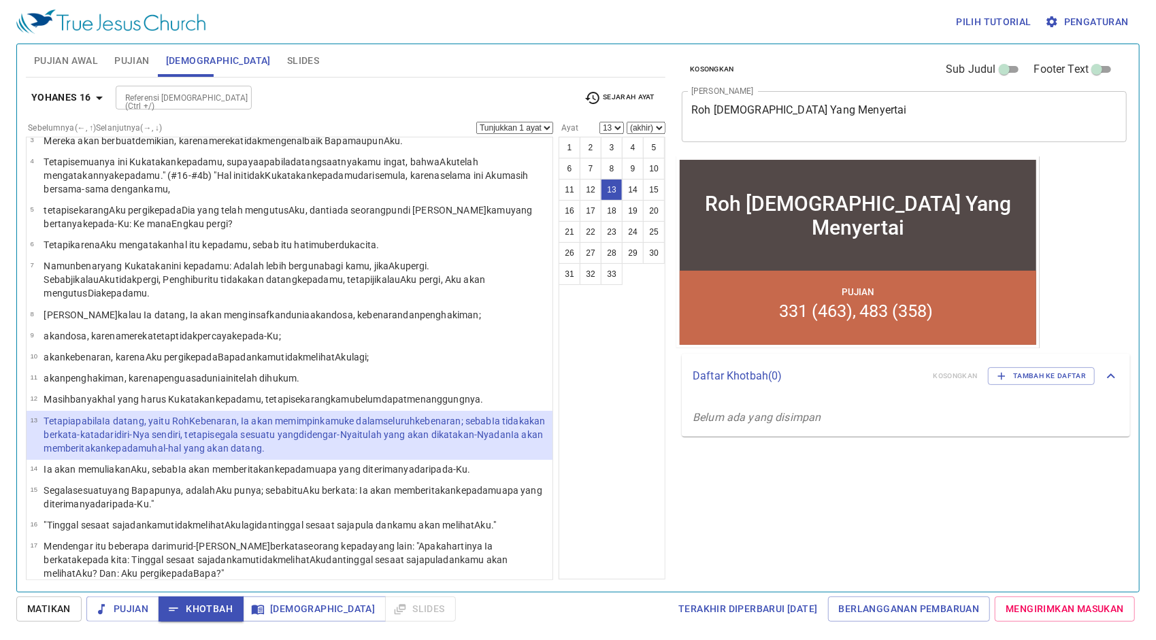
click at [135, 106] on div "Referensi [DEMOGRAPHIC_DATA] (Ctrl +/)" at bounding box center [184, 98] width 136 height 24
type input "roma 8"
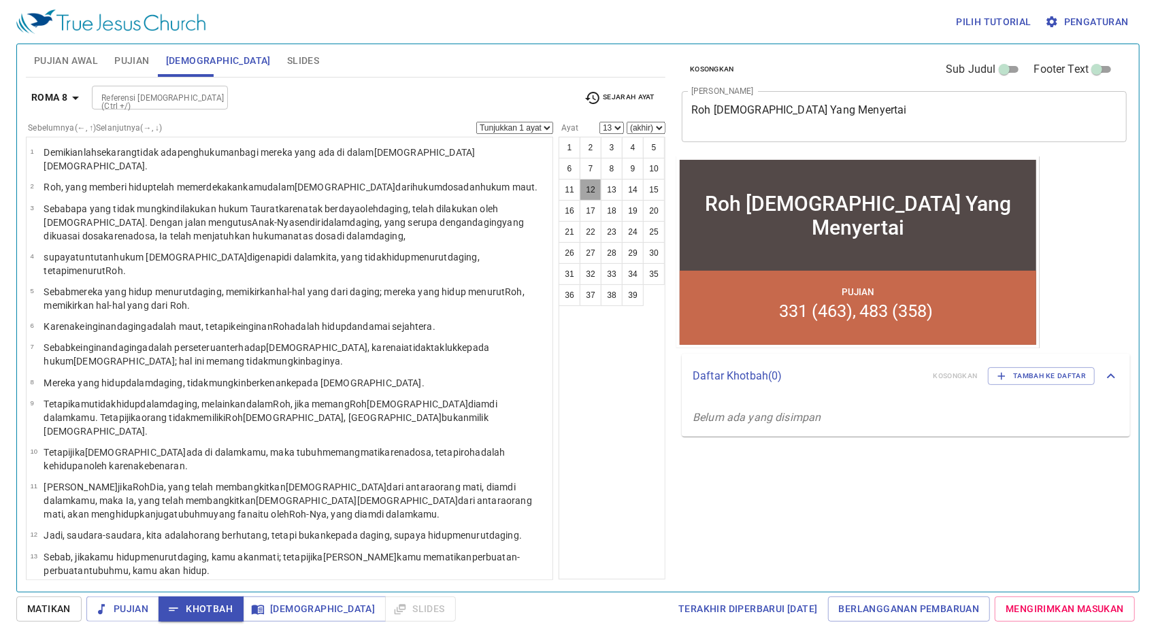
click at [595, 193] on button "12" at bounding box center [591, 190] width 22 height 22
select select "12"
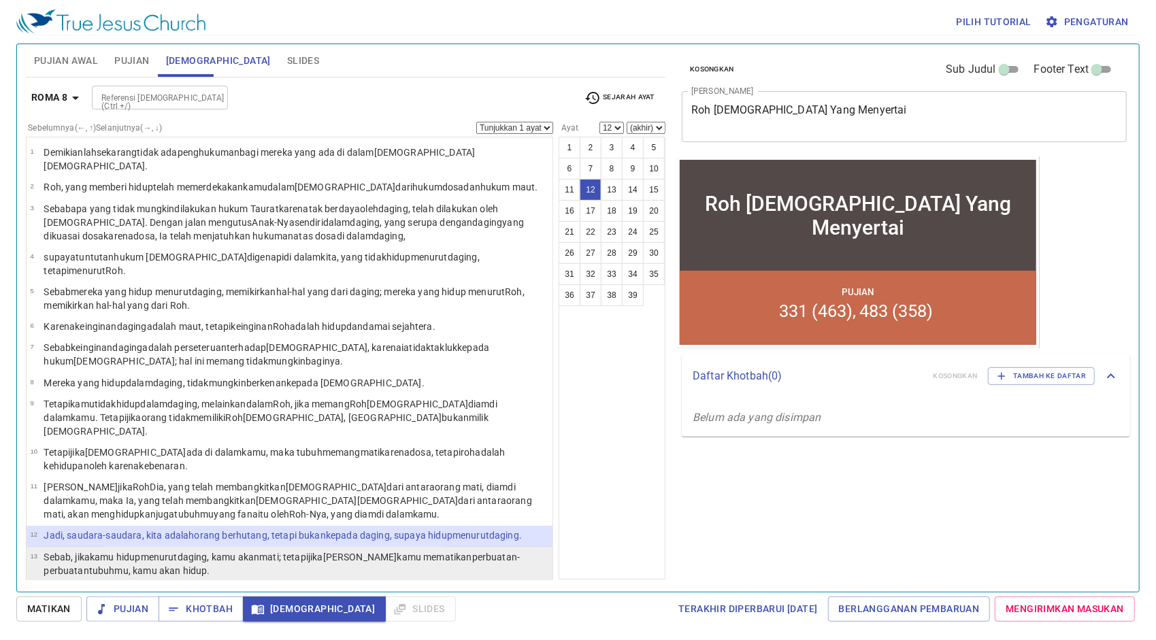
click at [226, 550] on p "Sebab , jika kamu hidup menurut daging , kamu akan mati ; tetapi jika [PERSON_N…" at bounding box center [296, 563] width 505 height 27
select select "13"
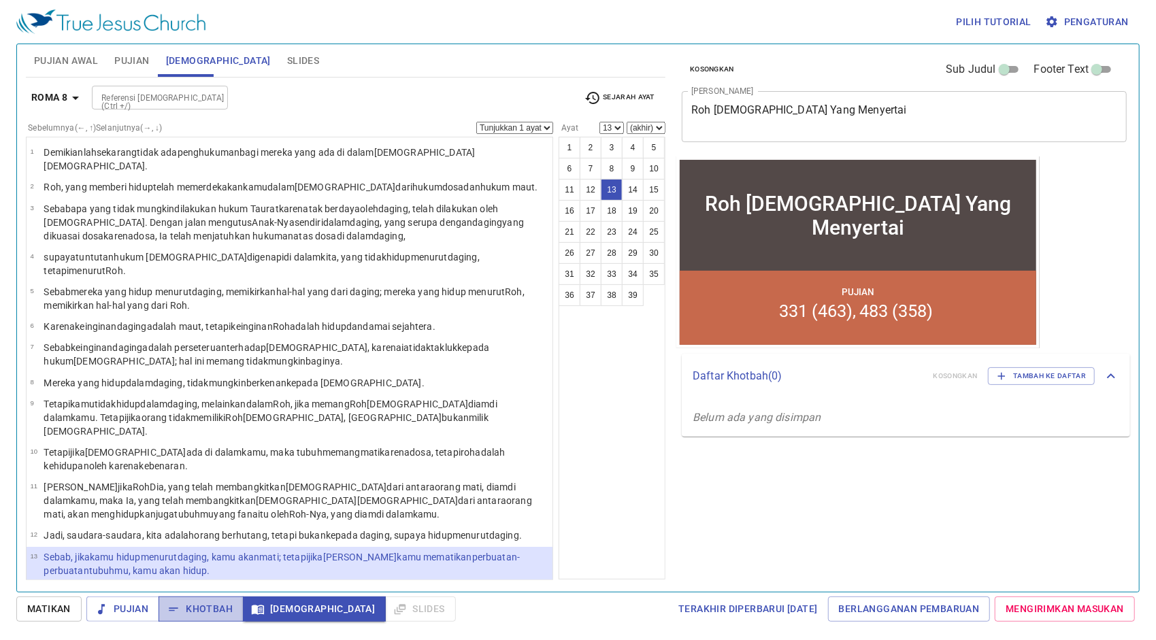
click at [214, 617] on span "Khotbah" at bounding box center [200, 609] width 63 height 17
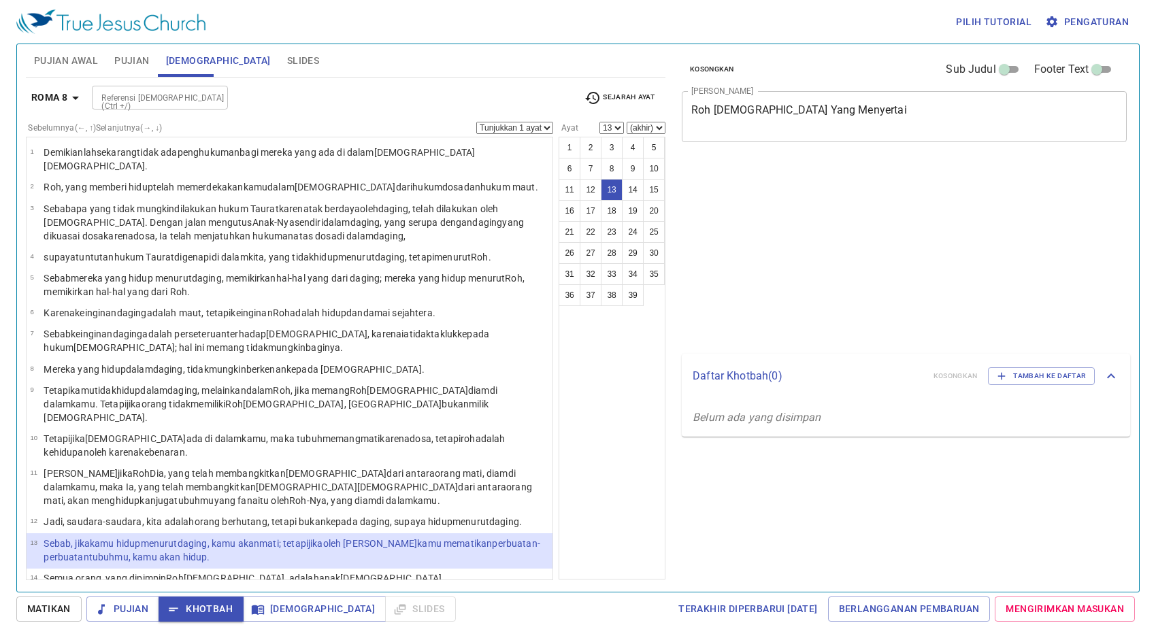
select select "13"
